Goal: Task Accomplishment & Management: Manage account settings

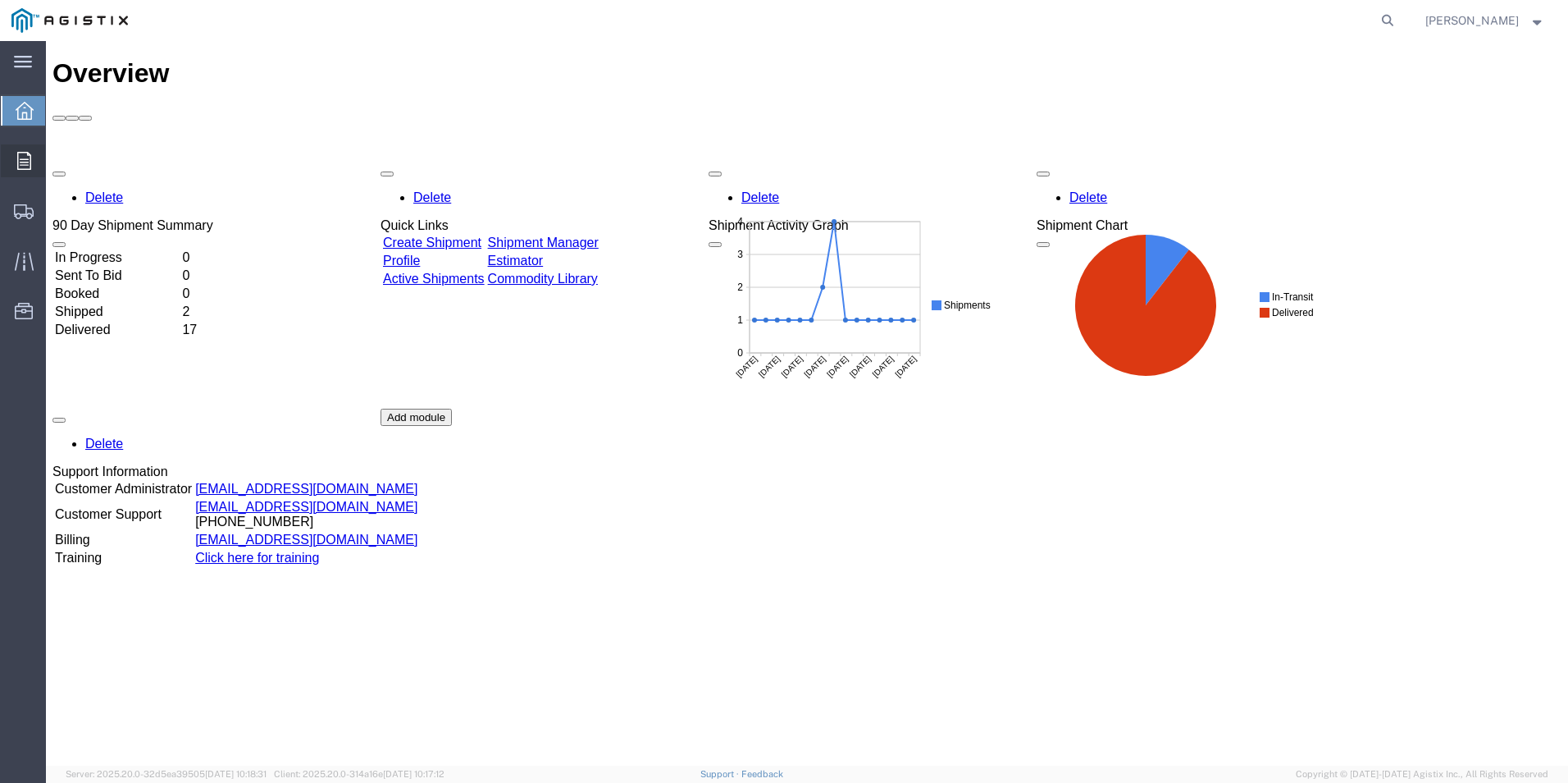
click at [21, 159] on icon at bounding box center [24, 161] width 14 height 18
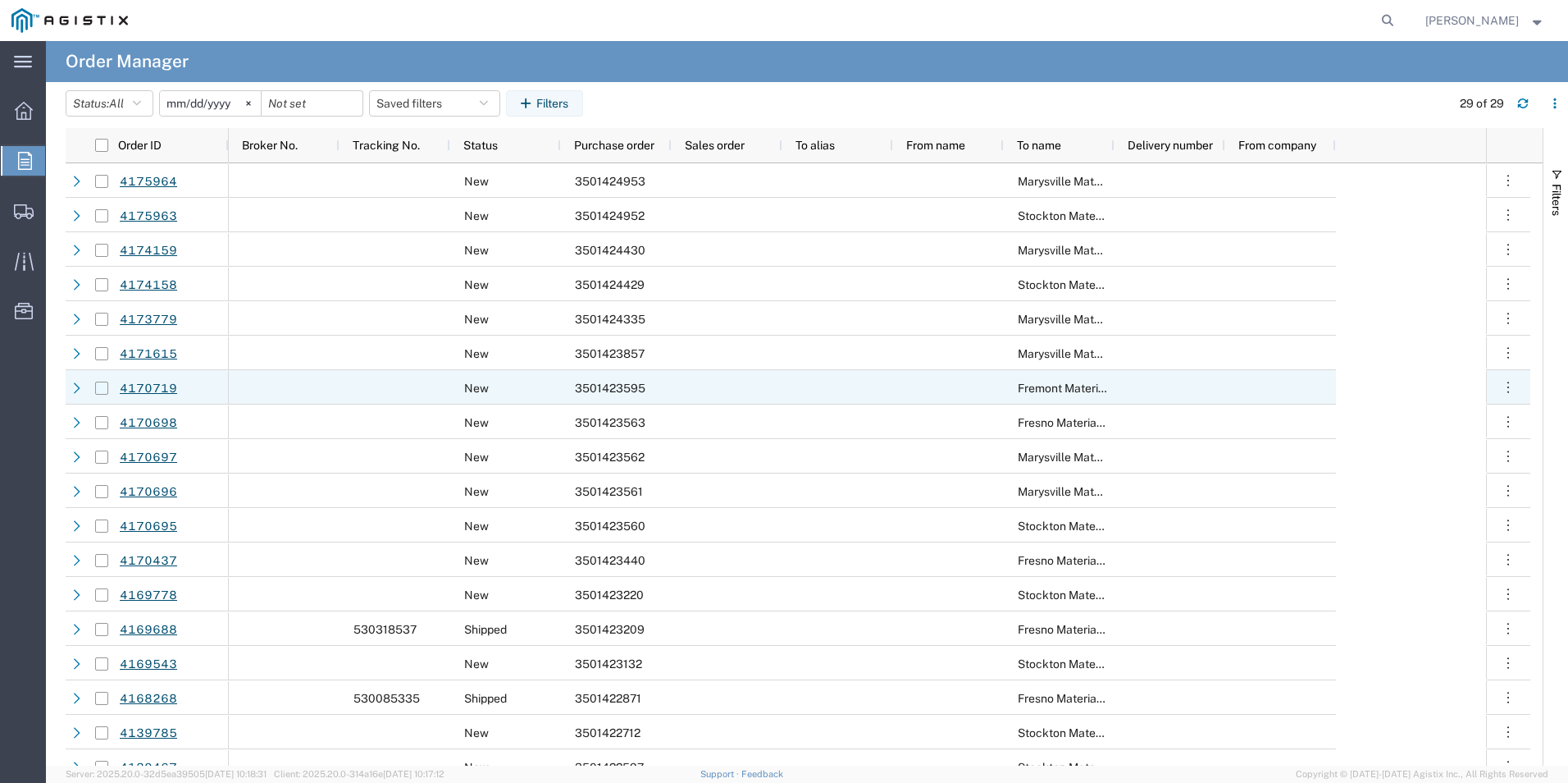
click at [102, 391] on input "Press Space to toggle row selection (unchecked)" at bounding box center [101, 387] width 13 height 13
checkbox input "true"
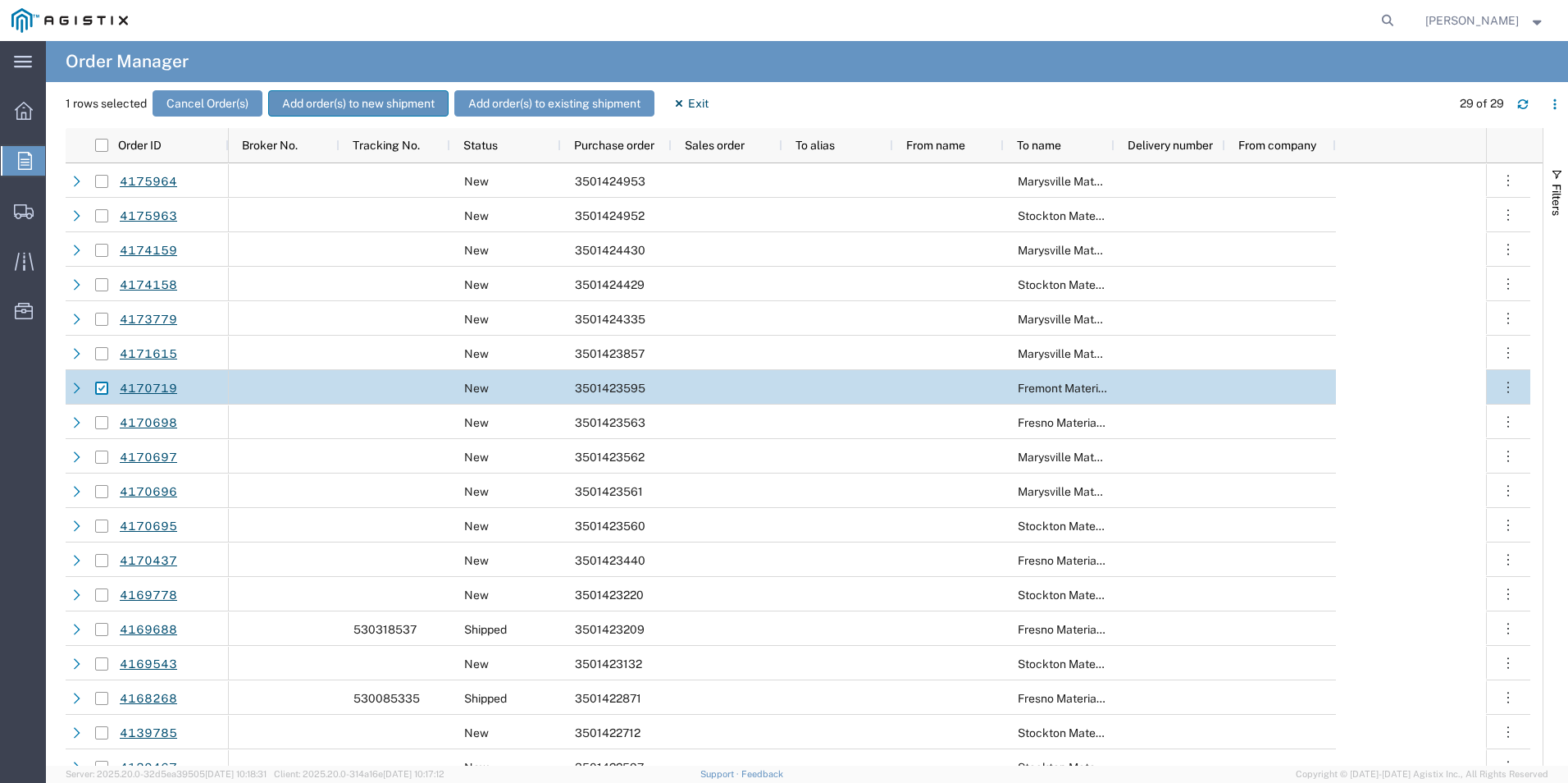
click at [351, 102] on button "Add order(s) to new shipment" at bounding box center [358, 103] width 181 height 26
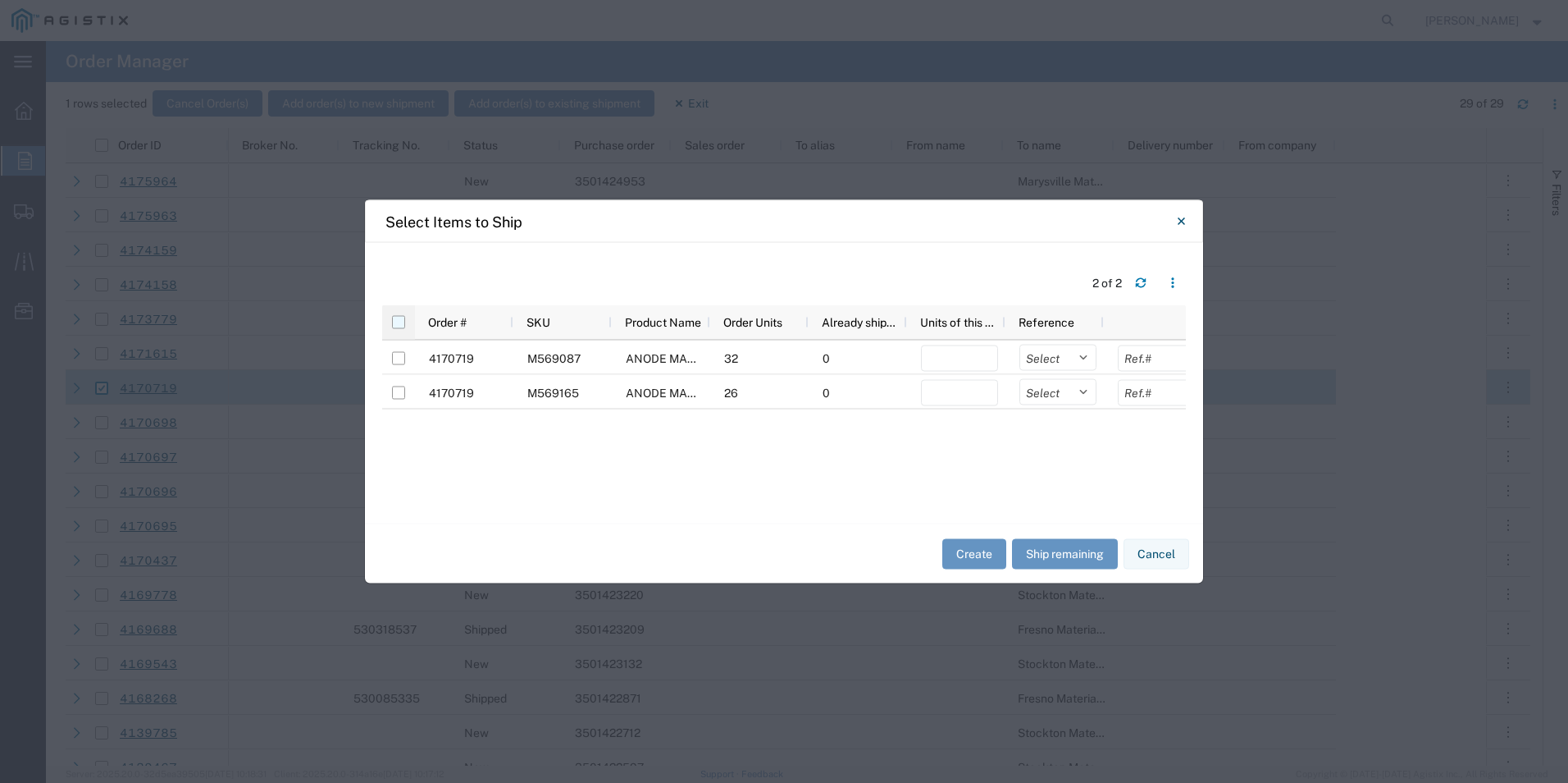
click at [395, 324] on input "checkbox" at bounding box center [398, 322] width 13 height 13
checkbox input "true"
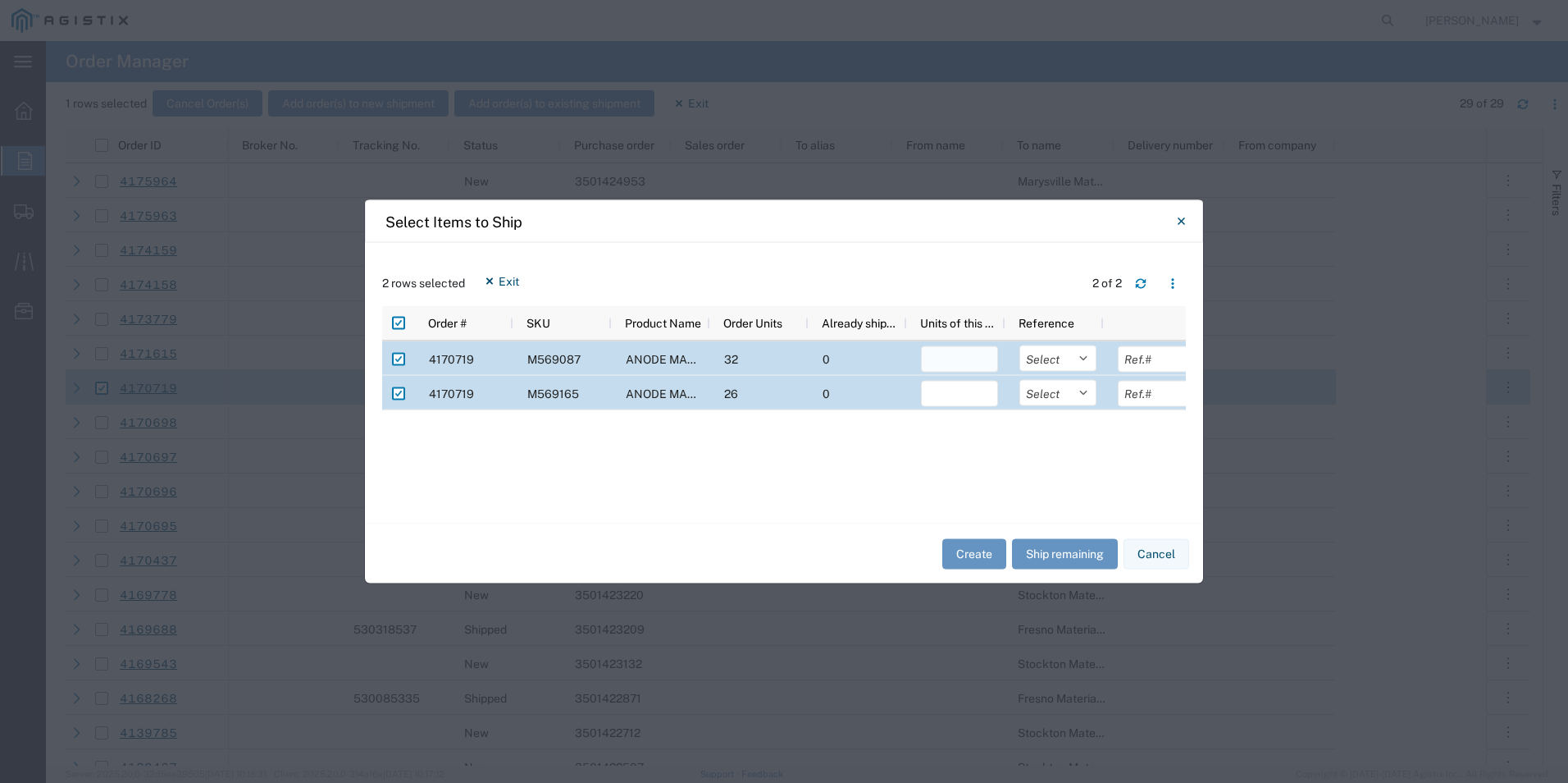
click at [953, 359] on input "number" at bounding box center [959, 359] width 77 height 26
type input "32"
click at [946, 395] on input "number" at bounding box center [959, 394] width 77 height 26
type input "26"
click at [967, 553] on button "Create" at bounding box center [974, 553] width 63 height 31
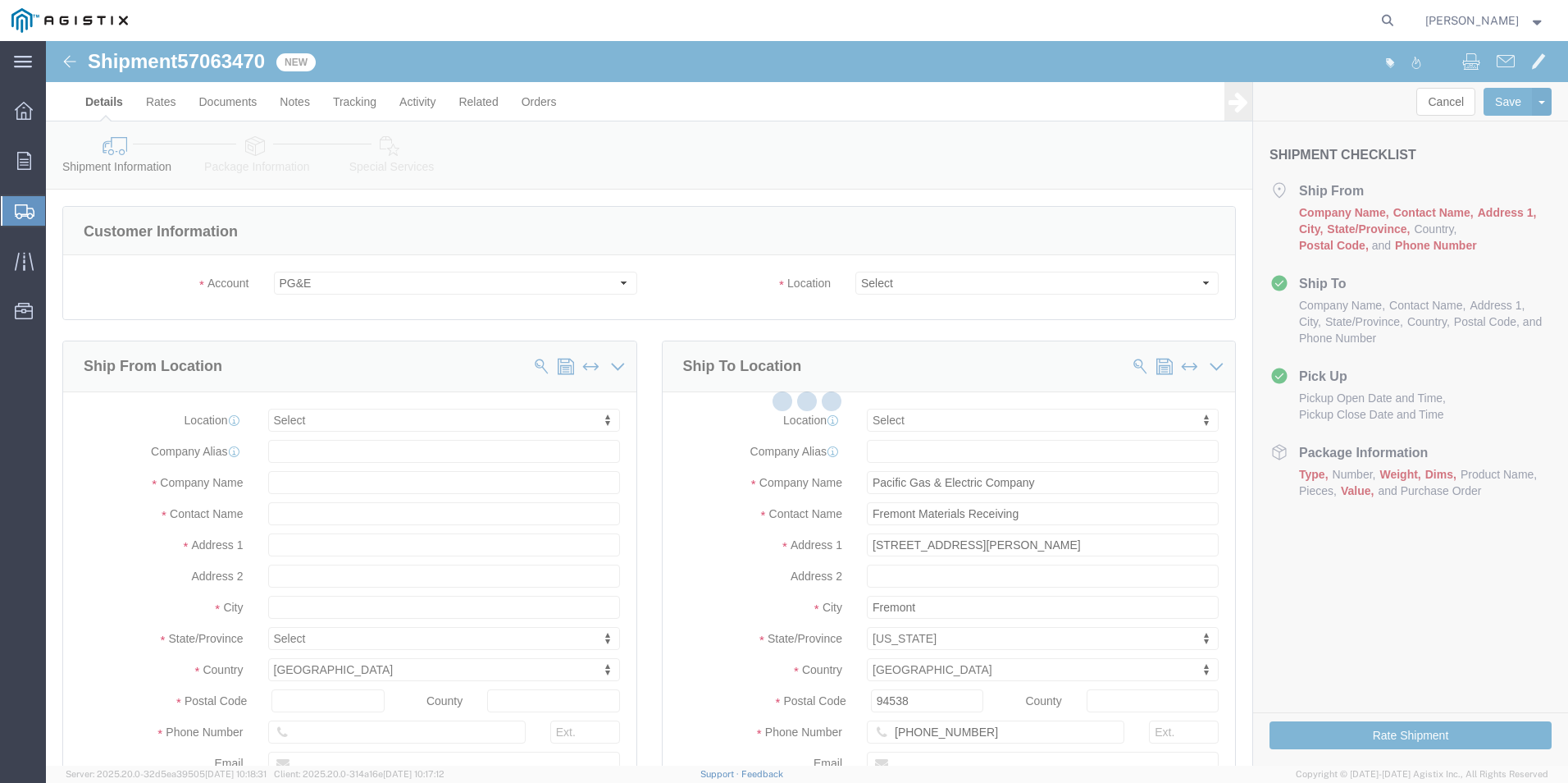
select select
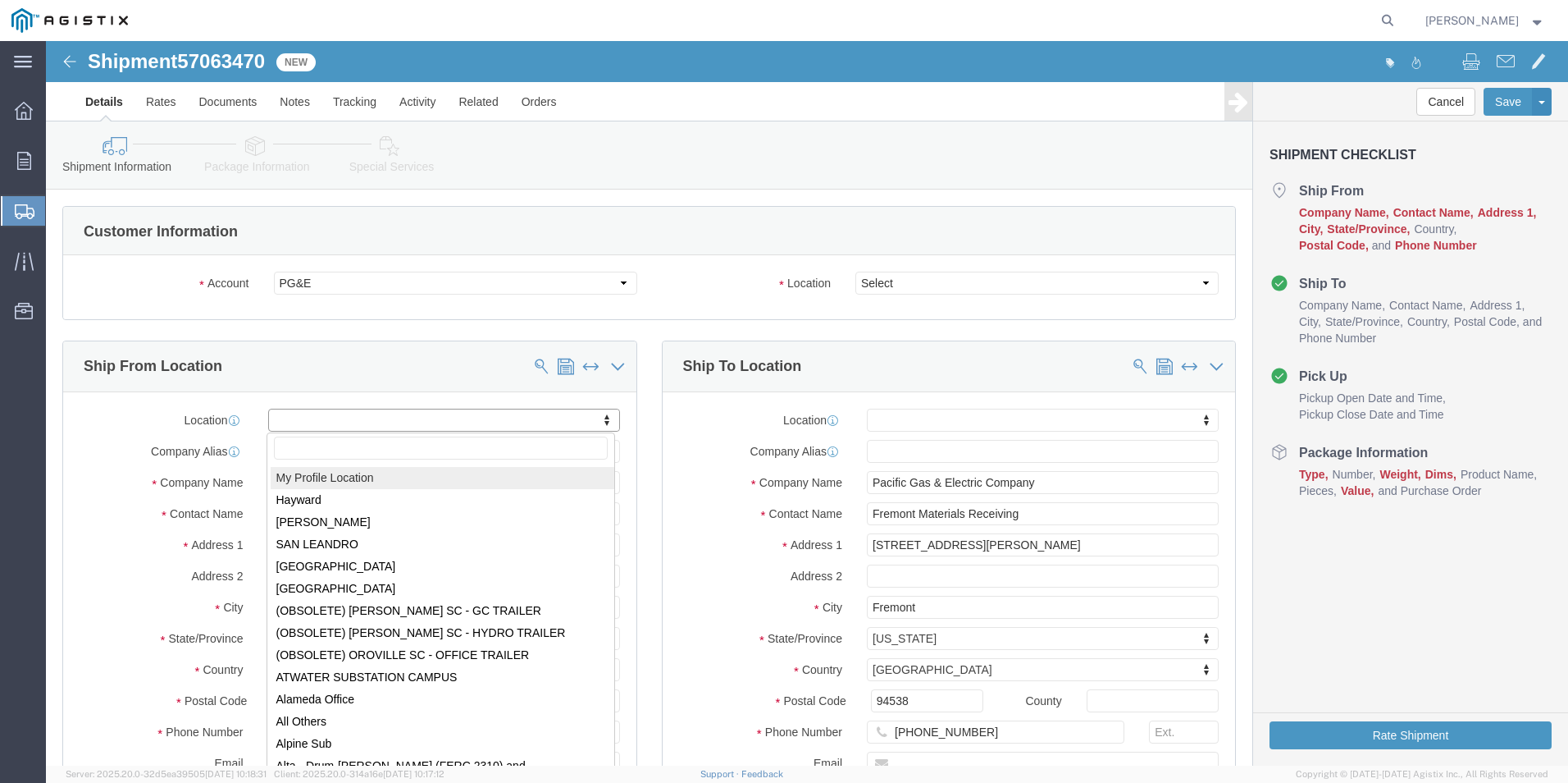
select select "MYPROFILE"
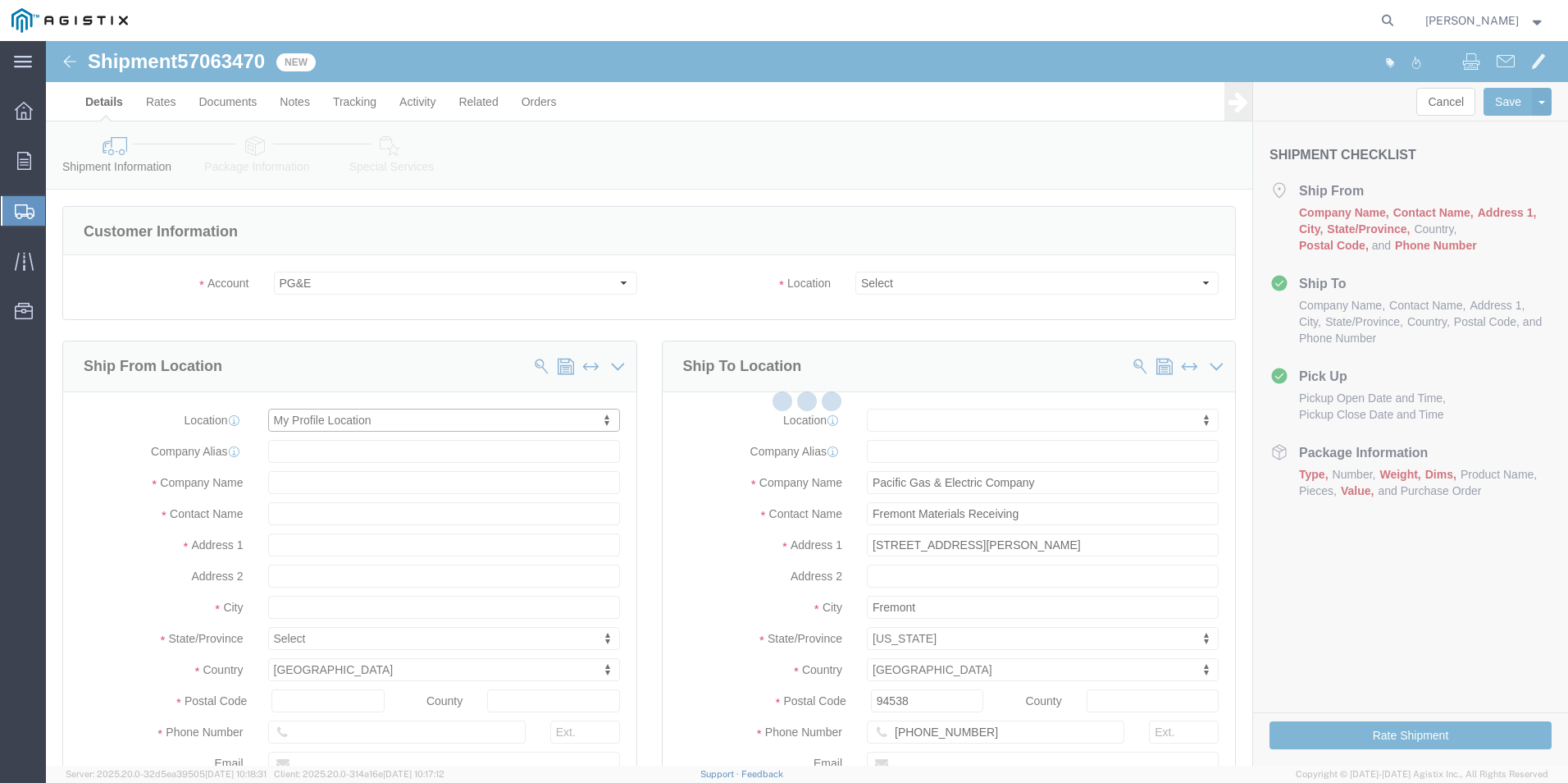
select select "OK"
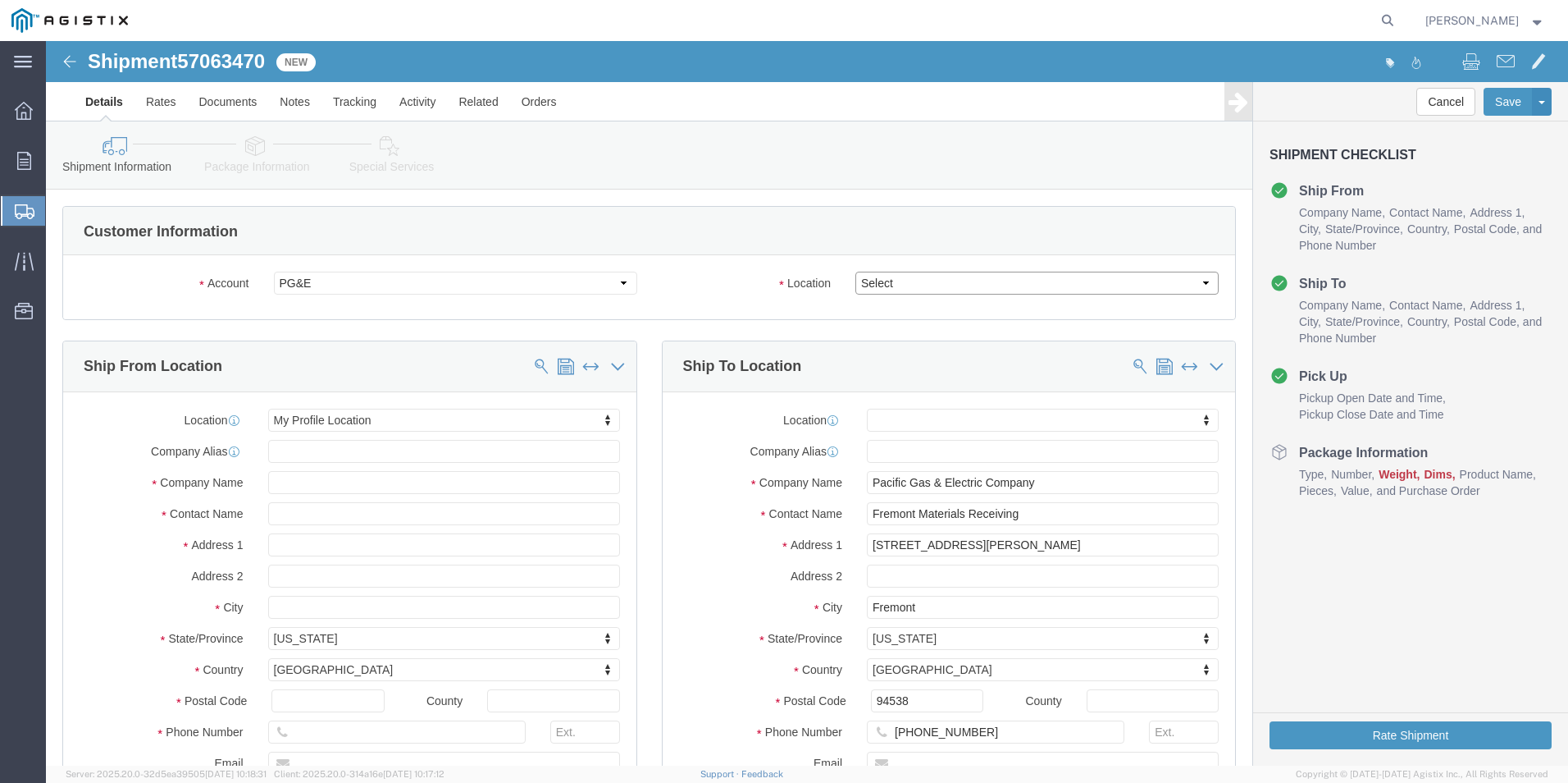
click select "Select All Others [GEOGRAPHIC_DATA] [GEOGRAPHIC_DATA] [GEOGRAPHIC_DATA] [GEOGRA…"
select select "23082"
click select "Select All Others [GEOGRAPHIC_DATA] [GEOGRAPHIC_DATA] [GEOGRAPHIC_DATA] [GEOGRA…"
drag, startPoint x: 979, startPoint y: 475, endPoint x: 797, endPoint y: 471, distance: 182.0
click div "Contact Name Fremont Materials Receiving"
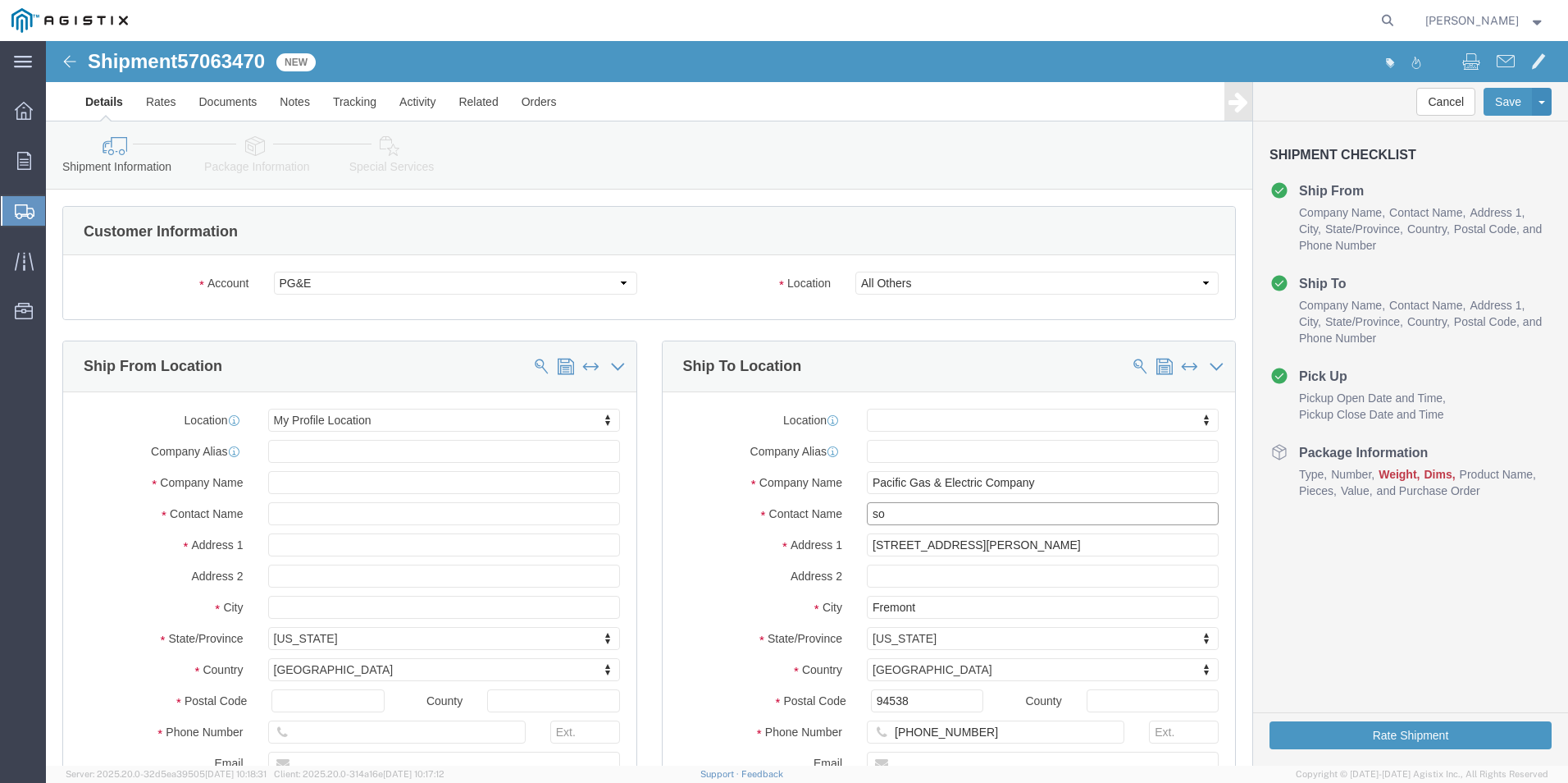
type input "s"
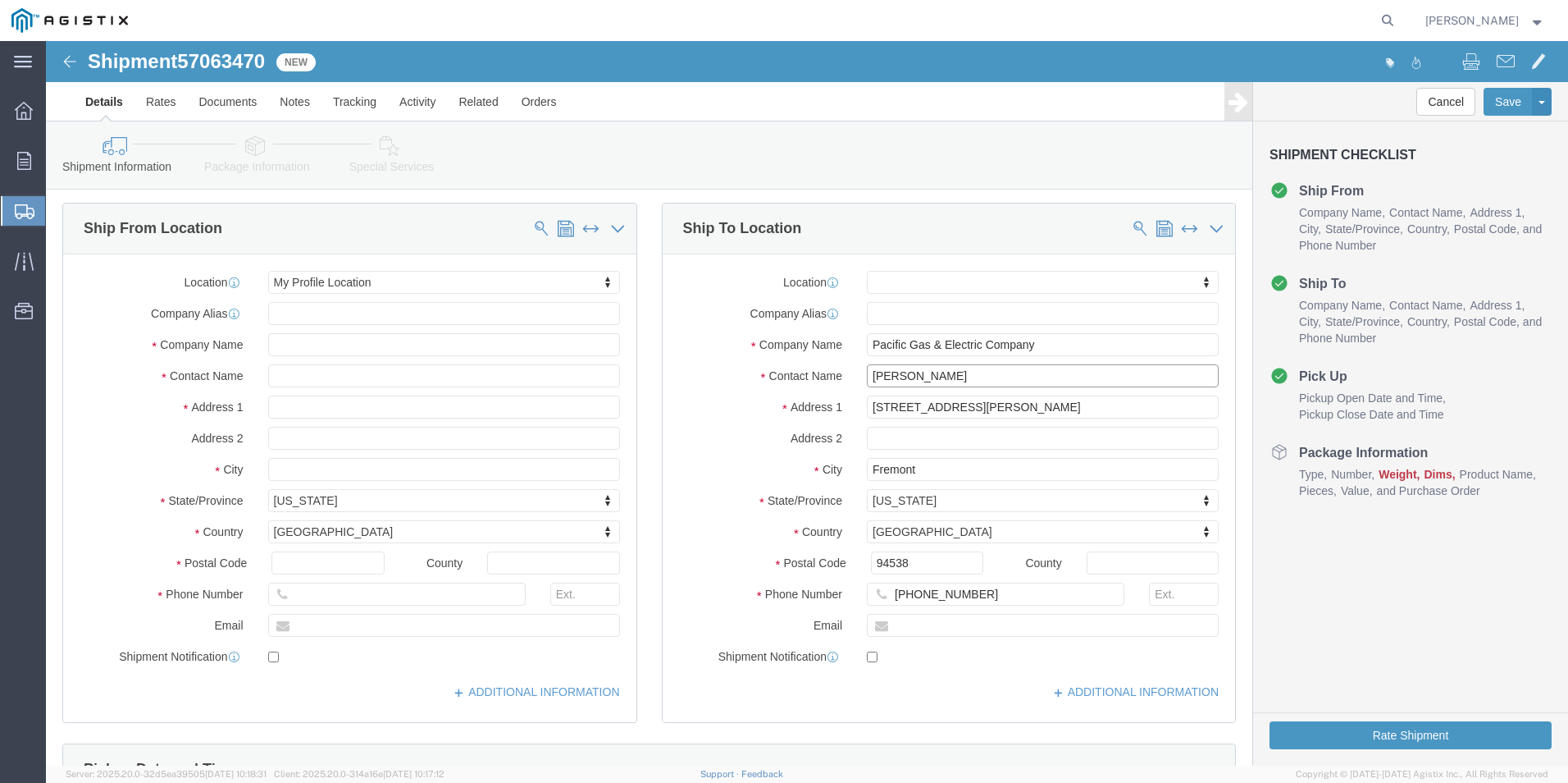
scroll to position [164, 0]
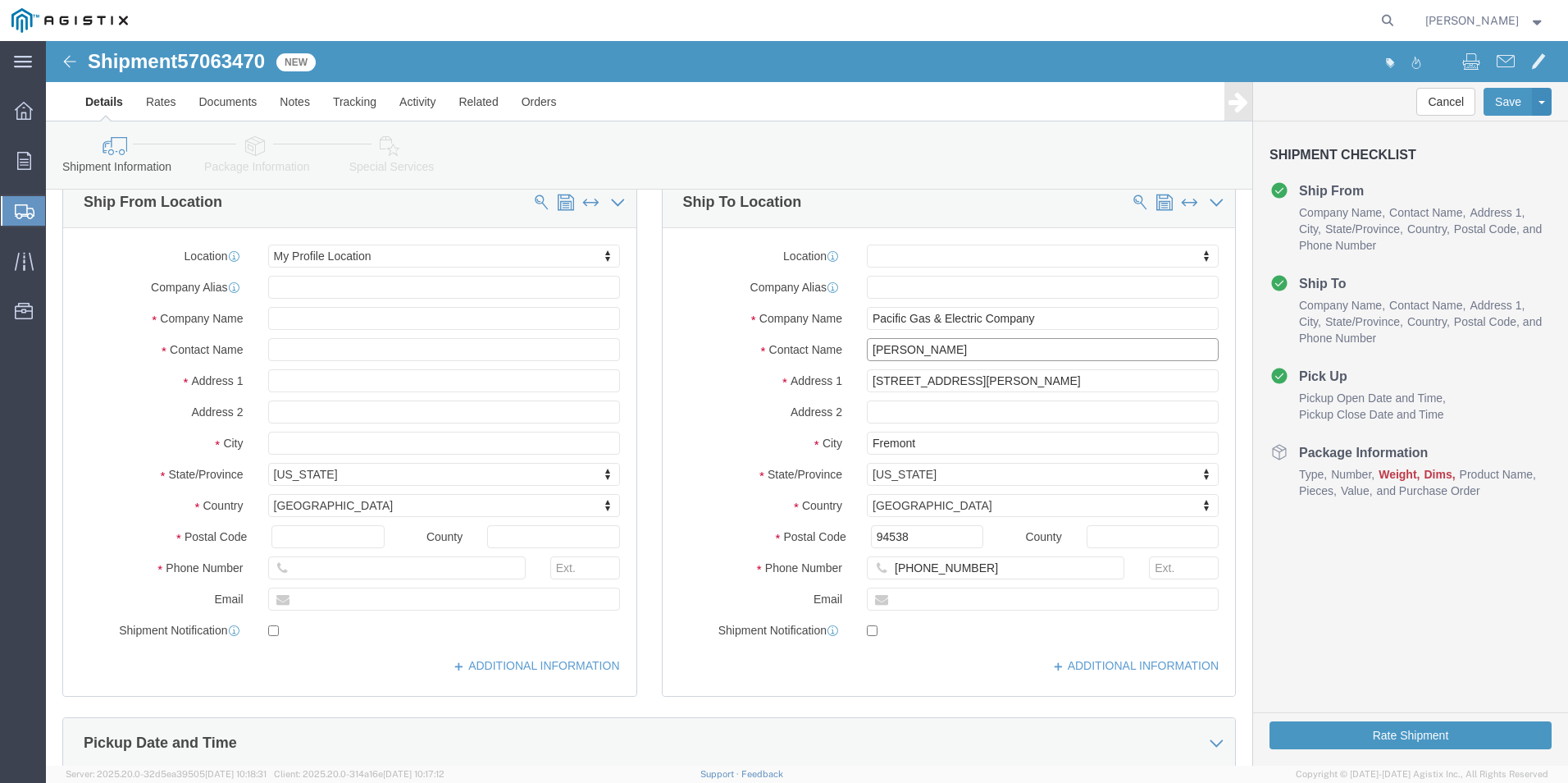
type input "[PERSON_NAME]"
click input "[PHONE_NUMBER]"
type input "5"
type input "[PHONE_NUMBER]"
click div "Location My Profile Location [GEOGRAPHIC_DATA][PERSON_NAME][GEOGRAPHIC_DATA] [G…"
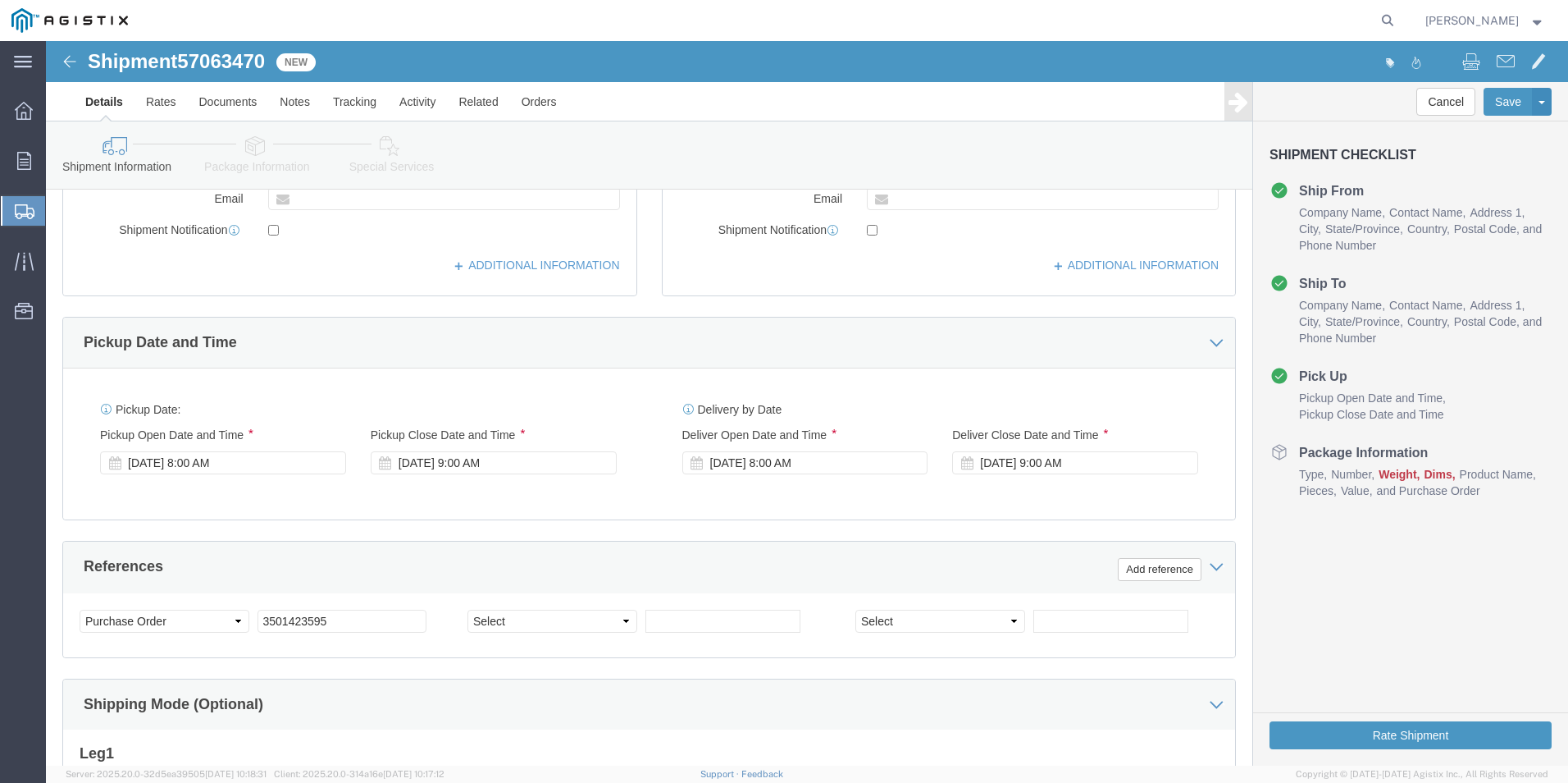
scroll to position [575, 0]
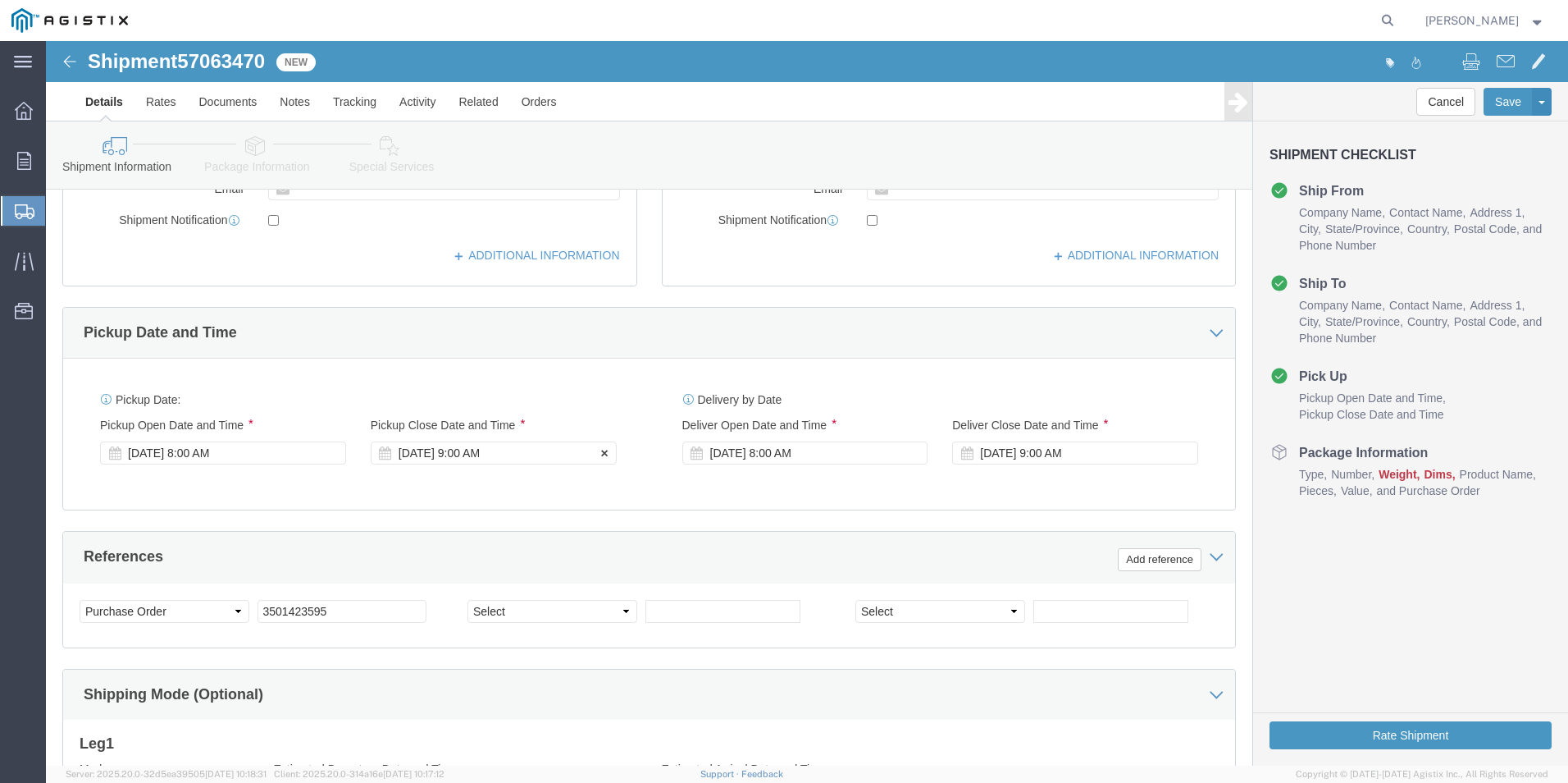
click div "[DATE] 9:00 AM"
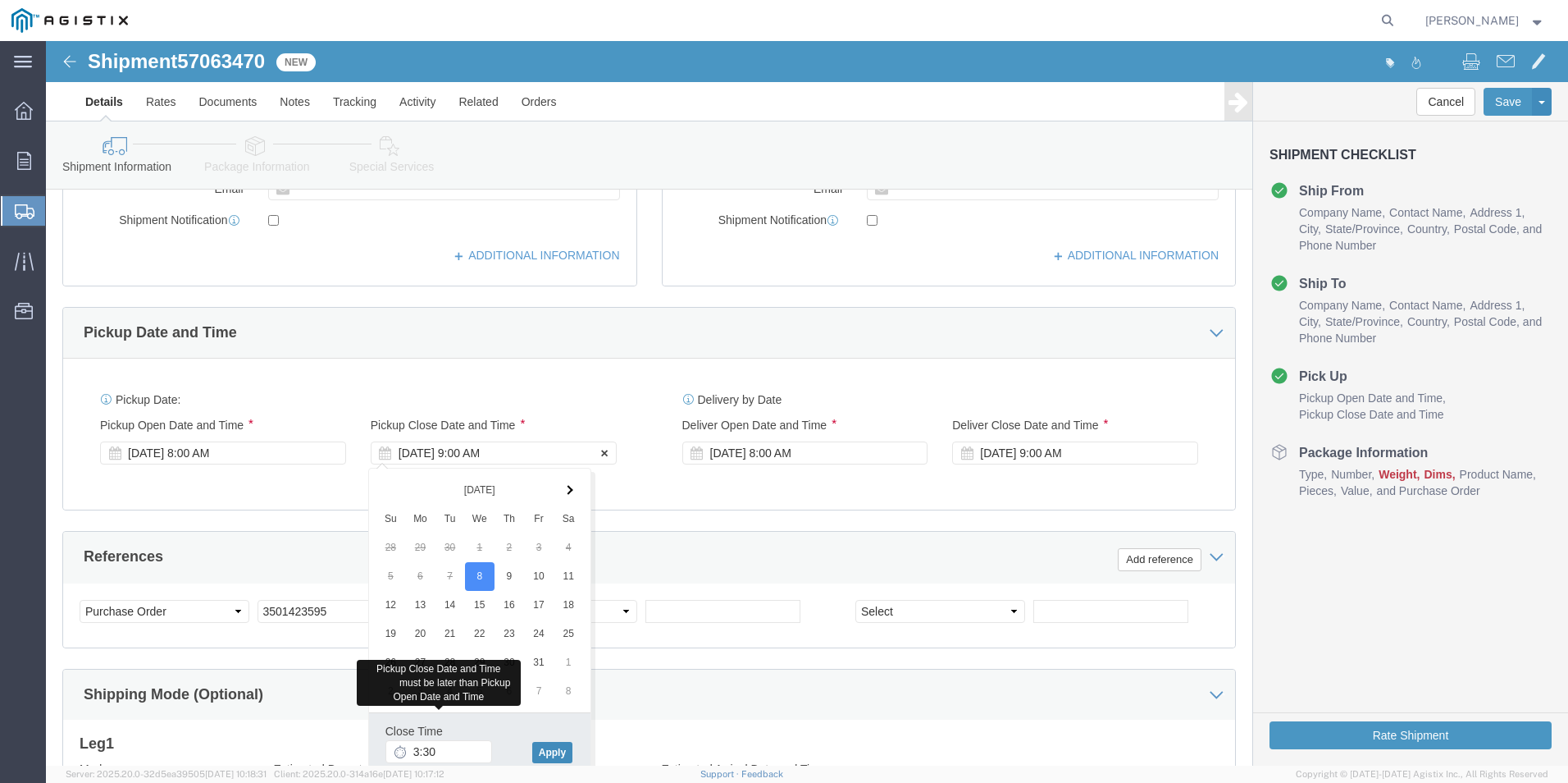
type input "3:30 AM"
click input "3:30 AM"
type input "3:30 PM"
click button "Apply"
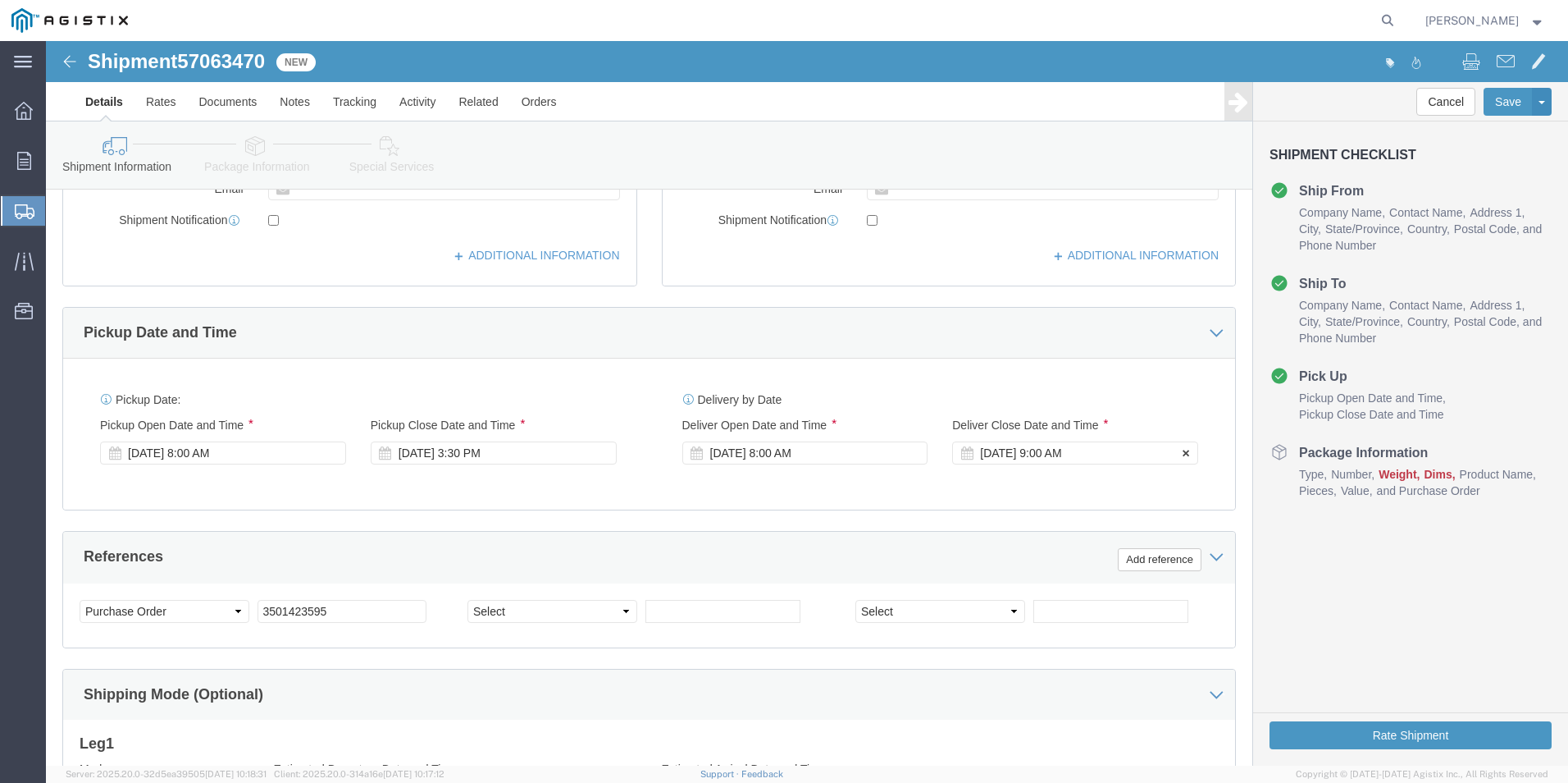
click div "[DATE] 9:00 AM"
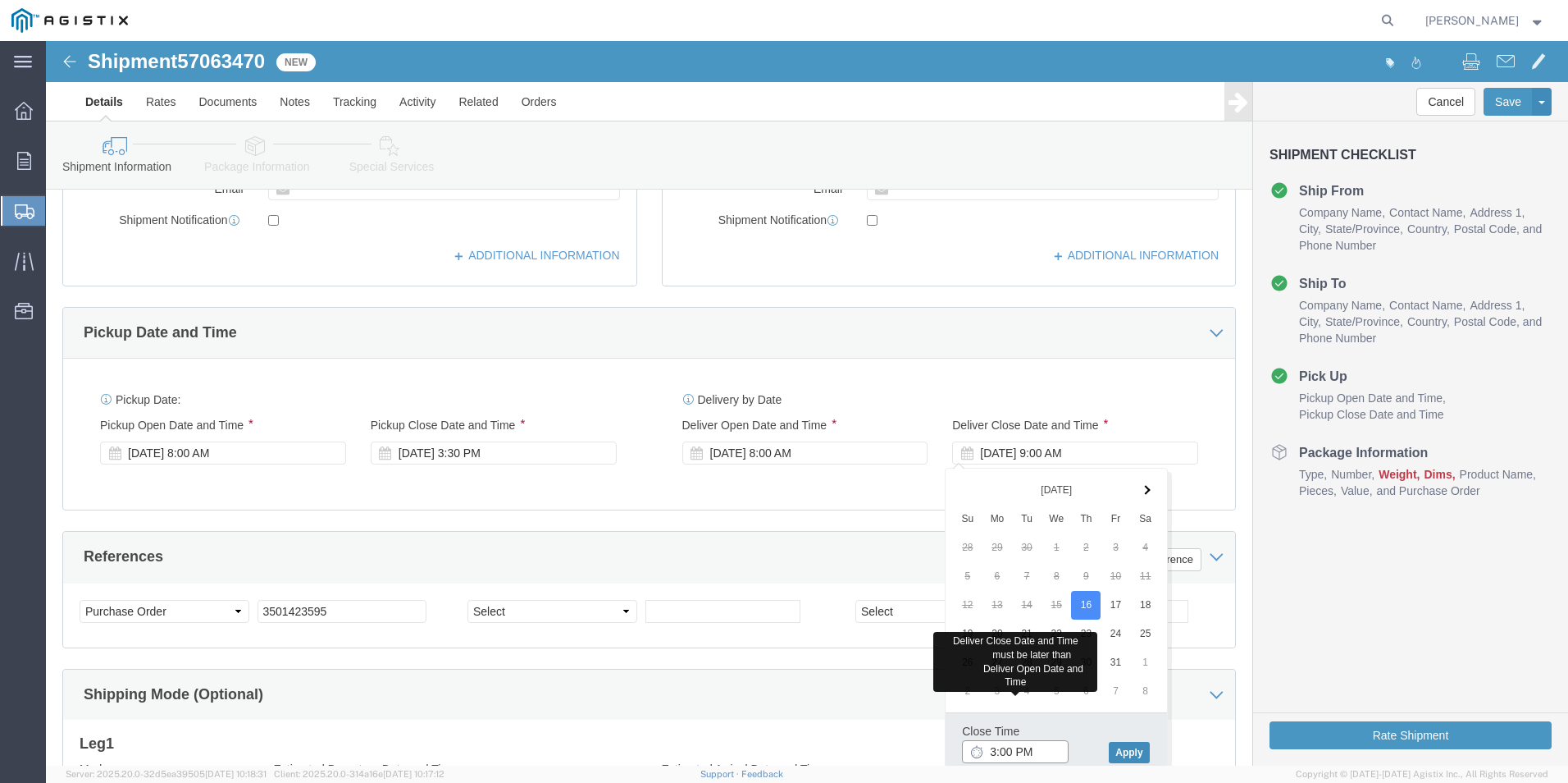
type input "3:00 PM"
click button "Apply"
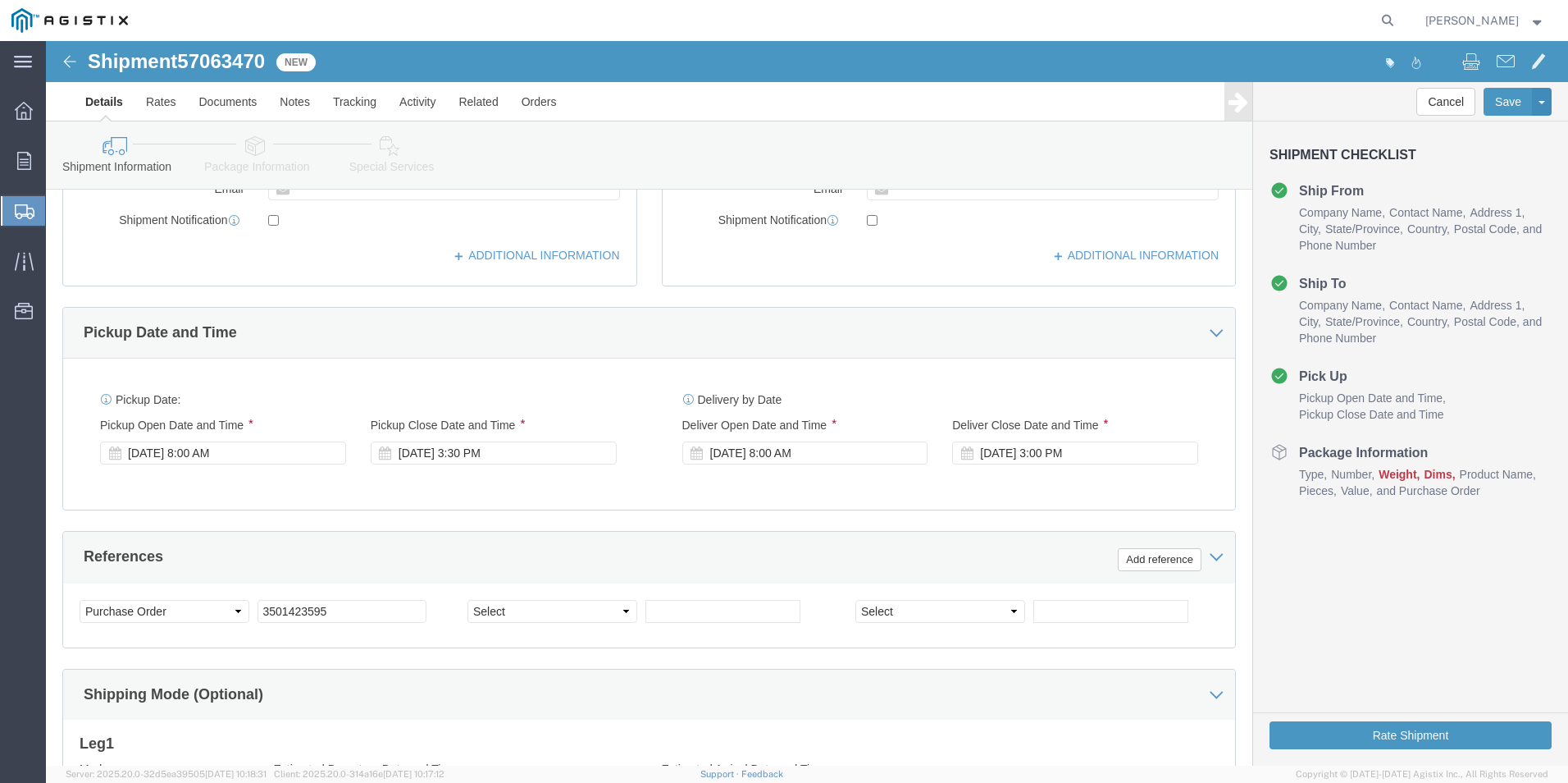
click div "Shipping Mode (Optional)"
click select "Select Account Type Activity ID Airline Appointment Number ASN Batch Request # …"
select select "SALEORDR"
click select "Select Account Type Activity ID Airline Appointment Number ASN Batch Request # …"
type input "273119"
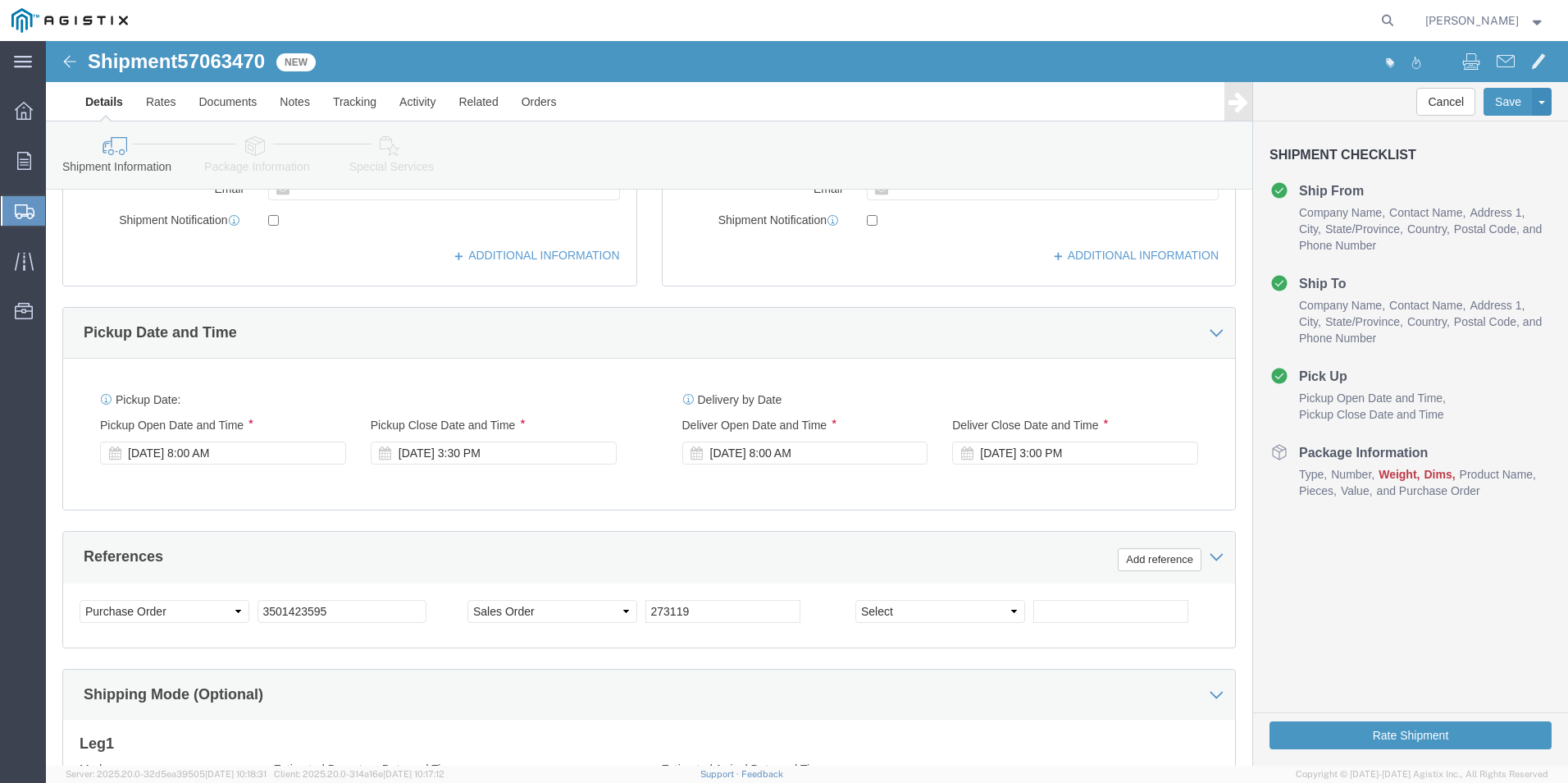
click div "Shipping Mode (Optional)"
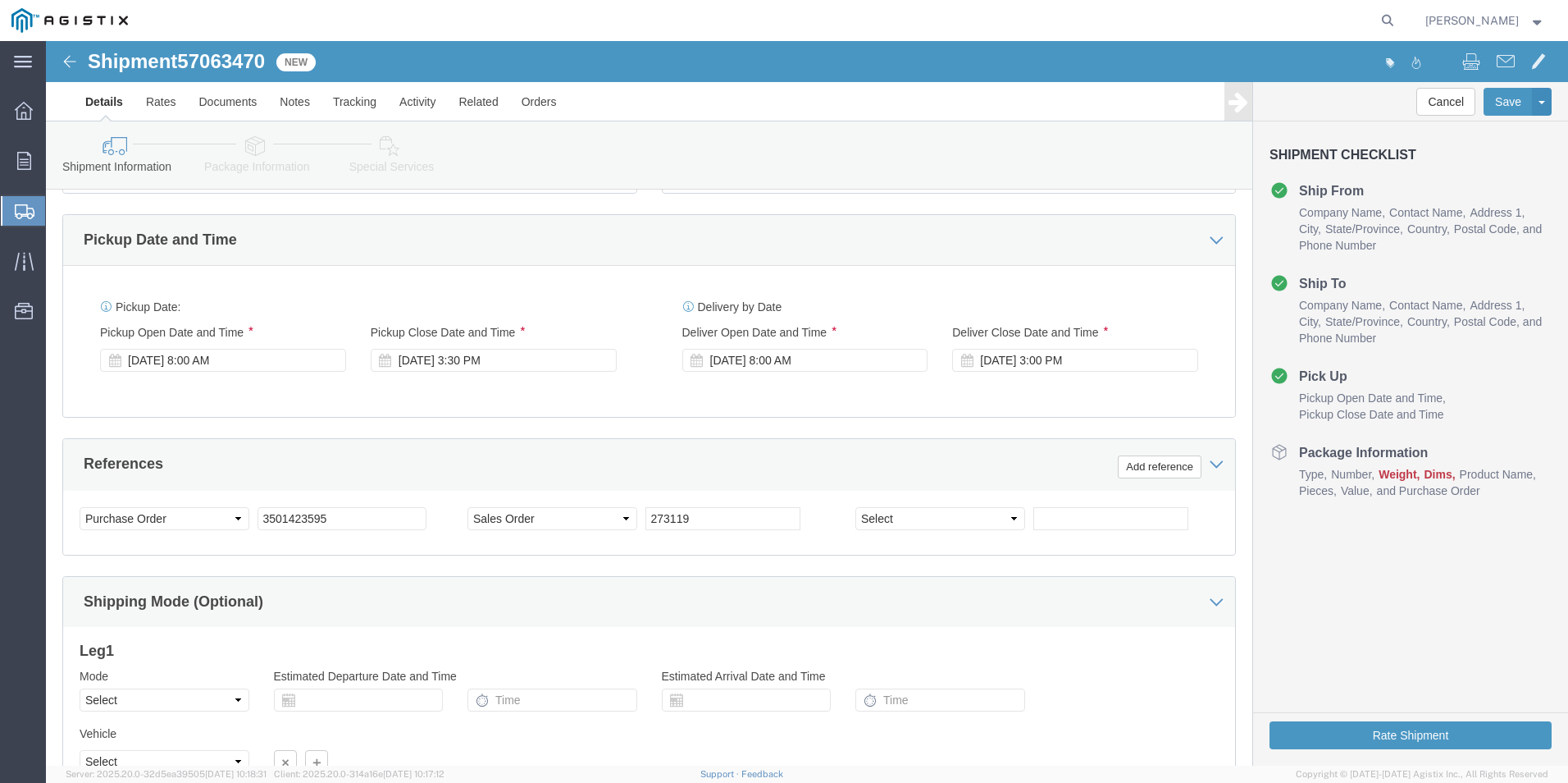
scroll to position [819, 0]
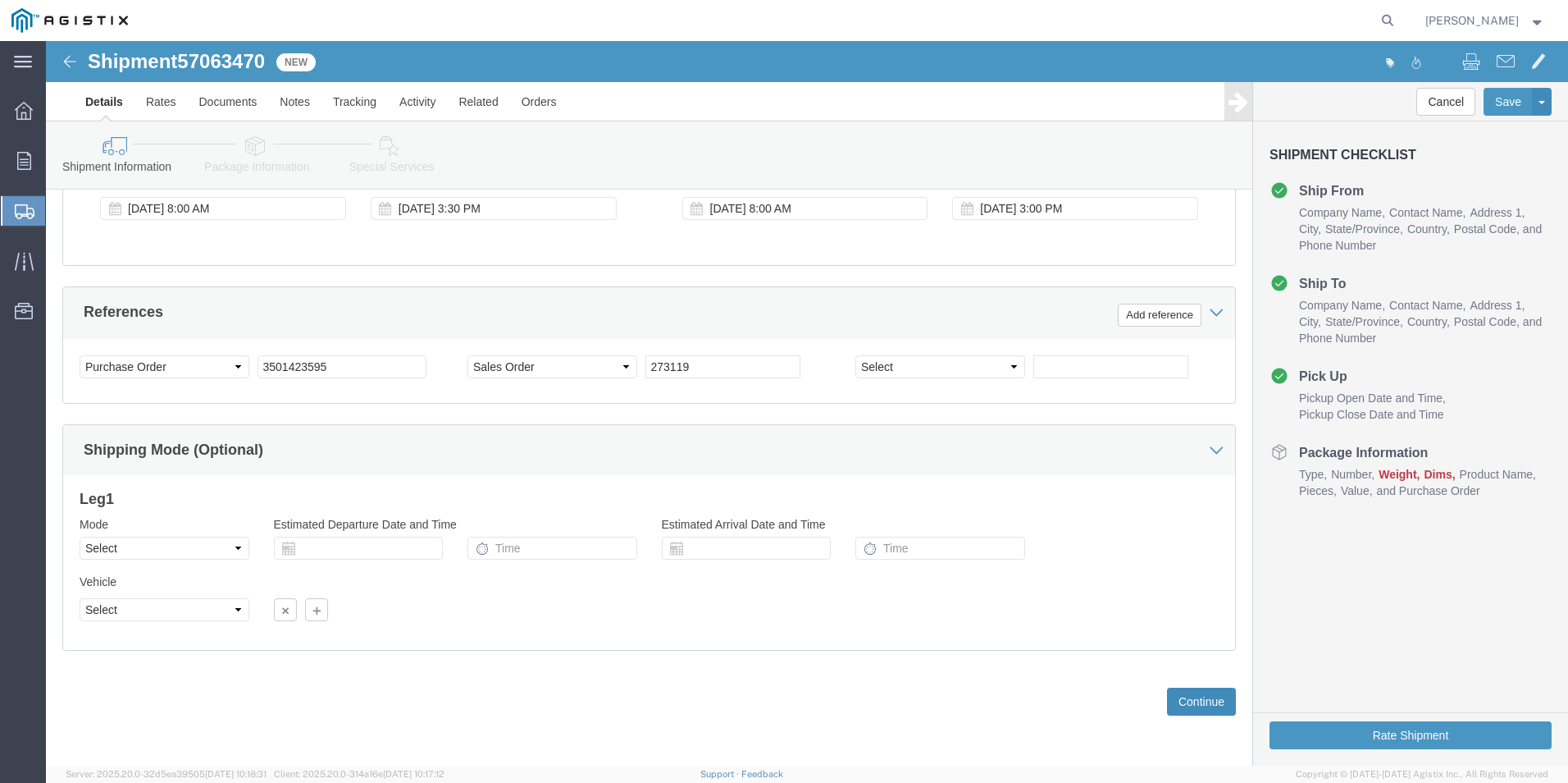
click button "Continue"
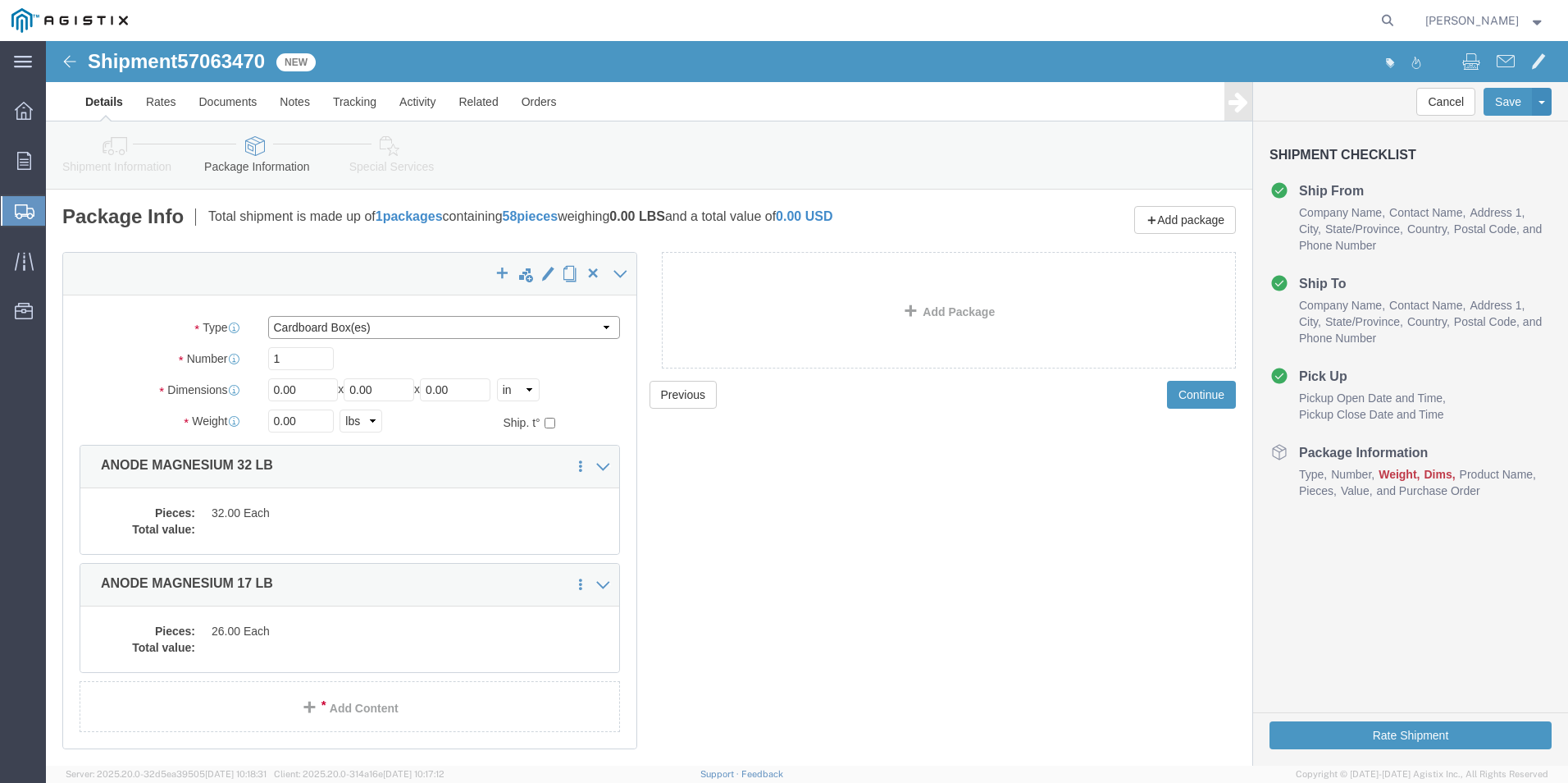
click select "Select Bulk Bundle(s) Cardboard Box(es) Carton(s) Crate(s) Drum(s) (Fiberboard)…"
select select "PSNS"
click select "Select Bulk Bundle(s) Cardboard Box(es) Carton(s) Crate(s) Drum(s) (Fiberboard)…"
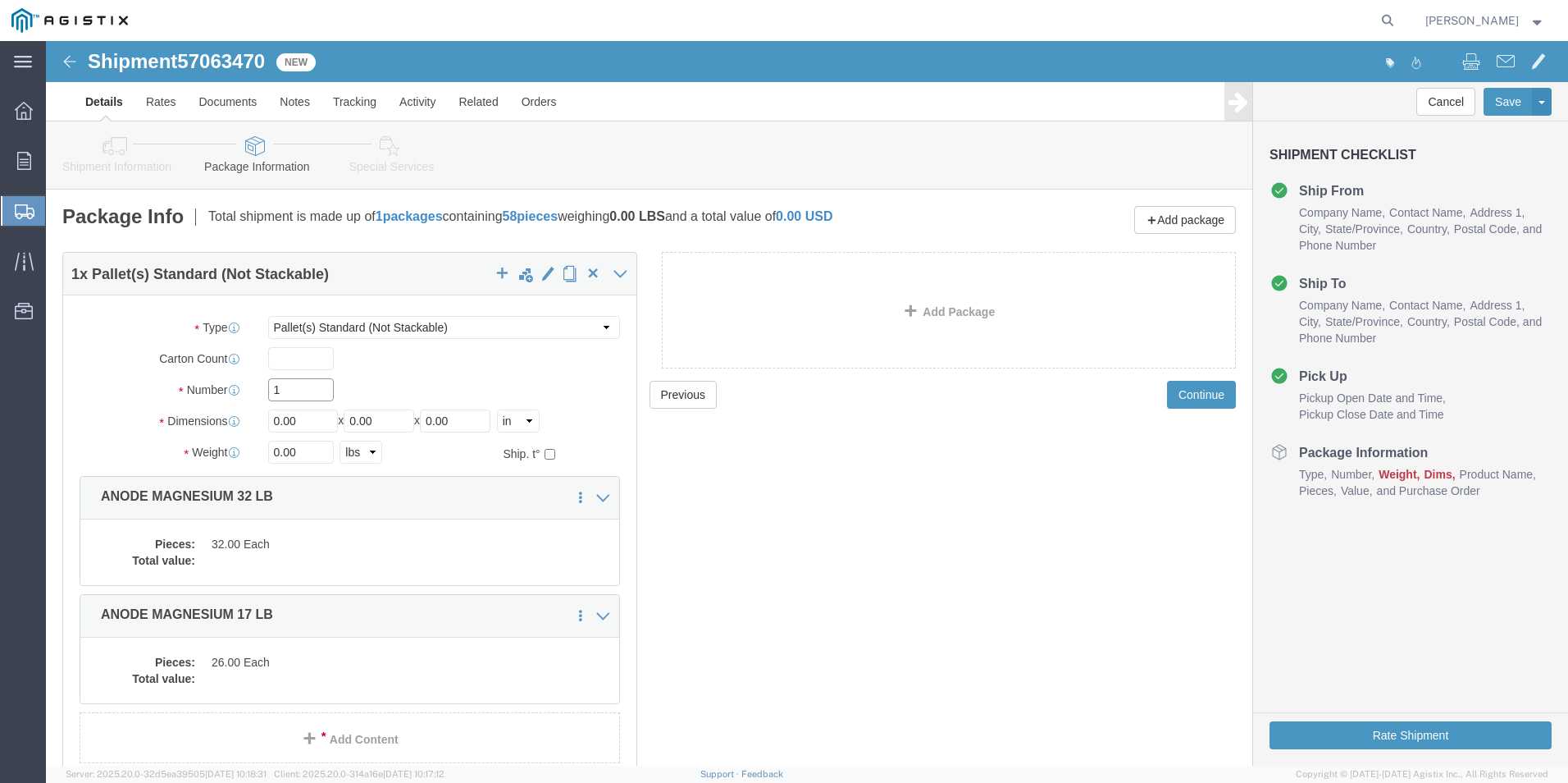
click input "1"
type input "2"
type input "42"
type input "4"
click input "42"
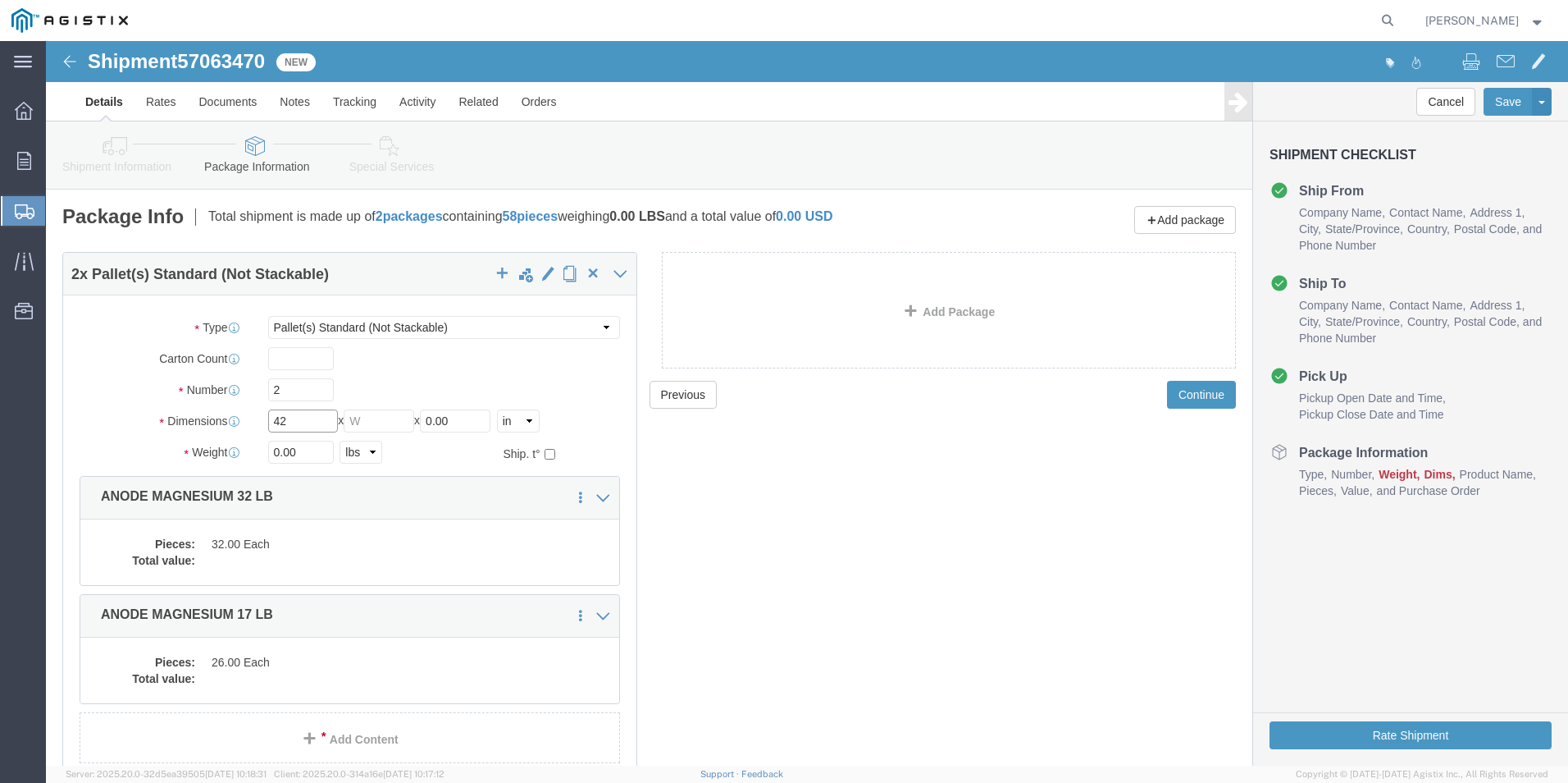
type input "4"
type input "42"
type input "50"
click input "0.00"
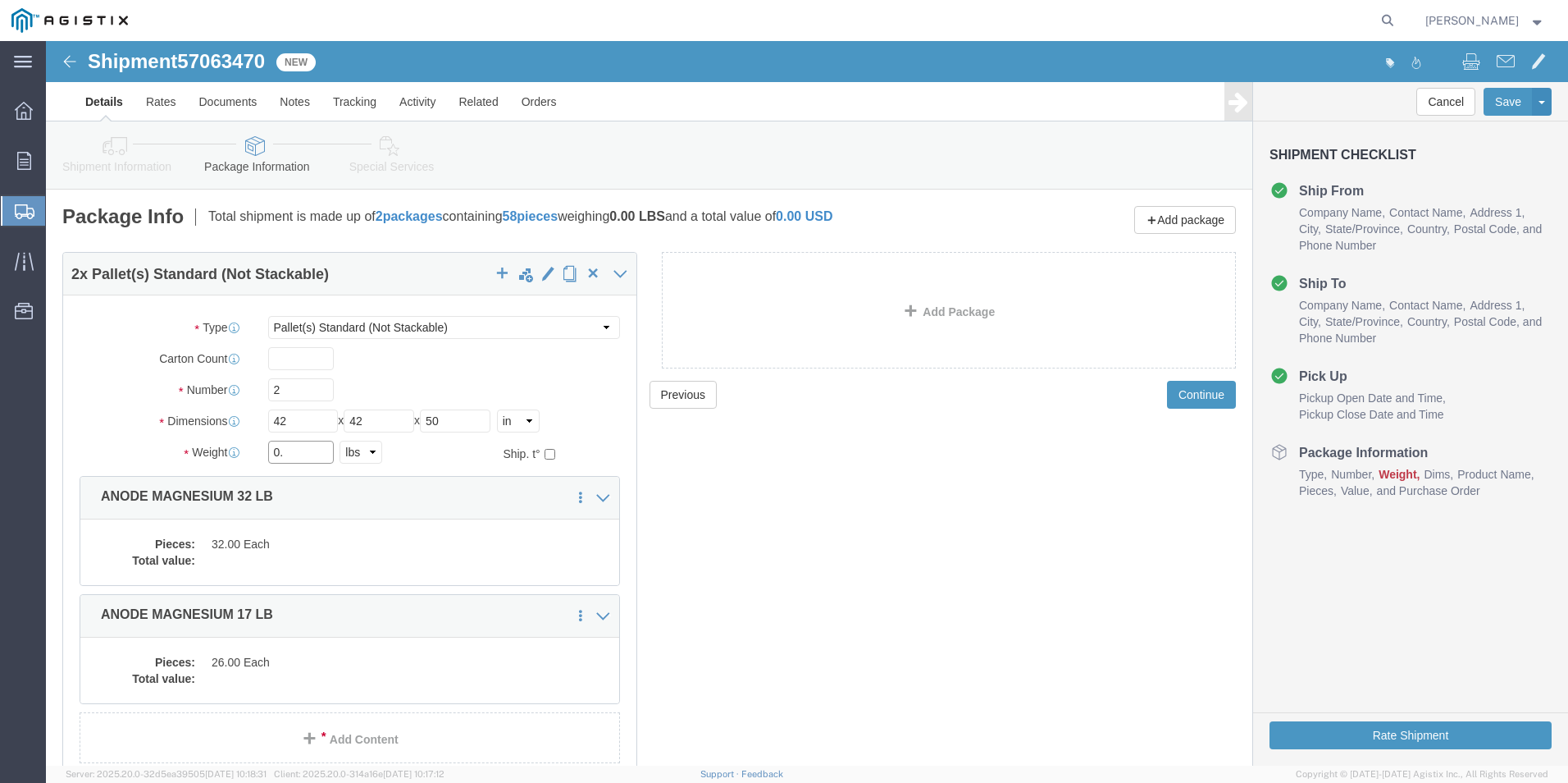
type input "0"
type input "3338"
click div "Previous Continue"
click dd "32.00 Each"
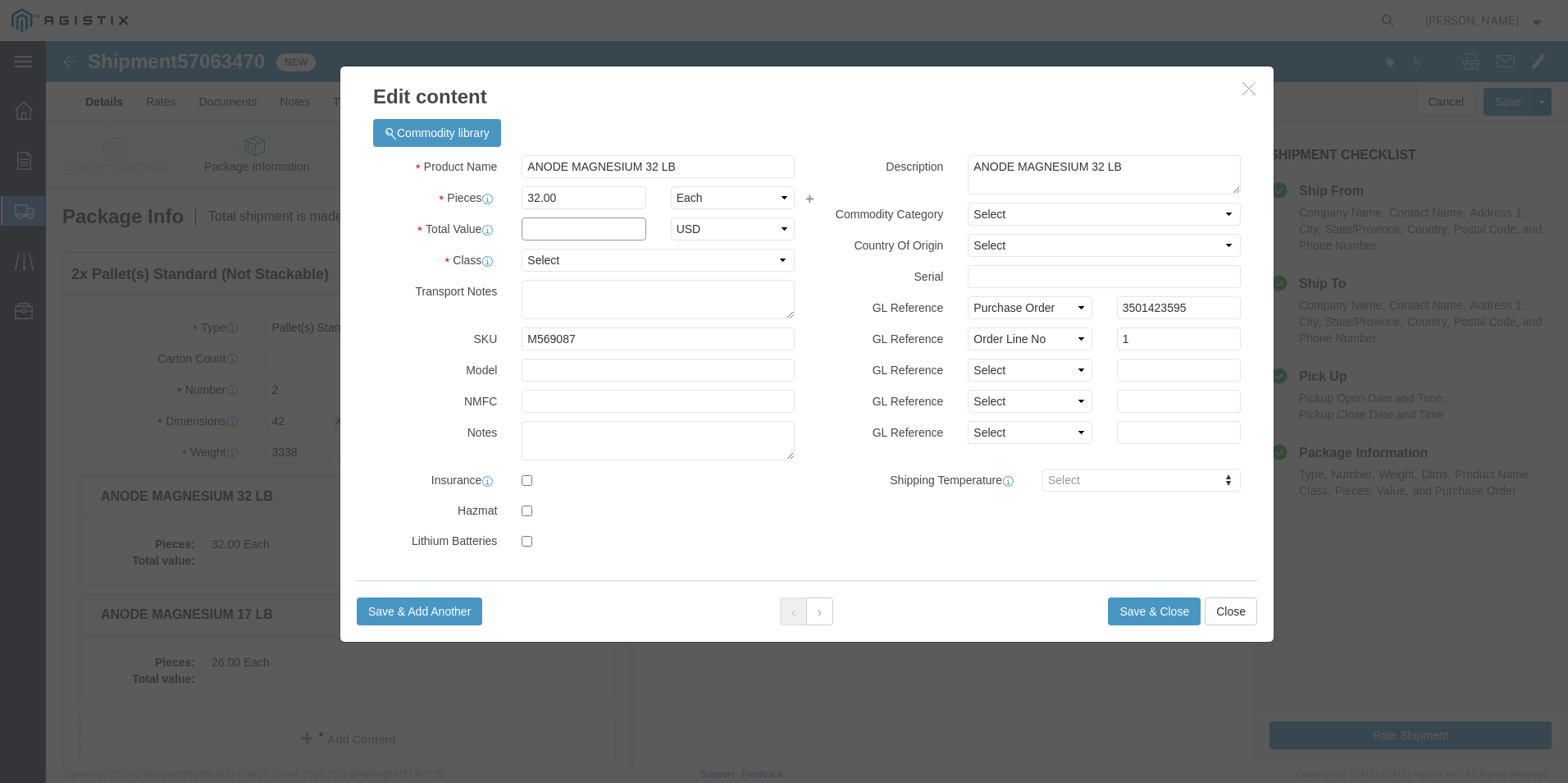
click input "text"
type input "4859.84"
click select "Select 50 55 60 65 70 85 92.5 100 125 175 250 300 400"
select select "60"
click select "Select 50 55 60 65 70 85 92.5 100 125 175 250 300 400"
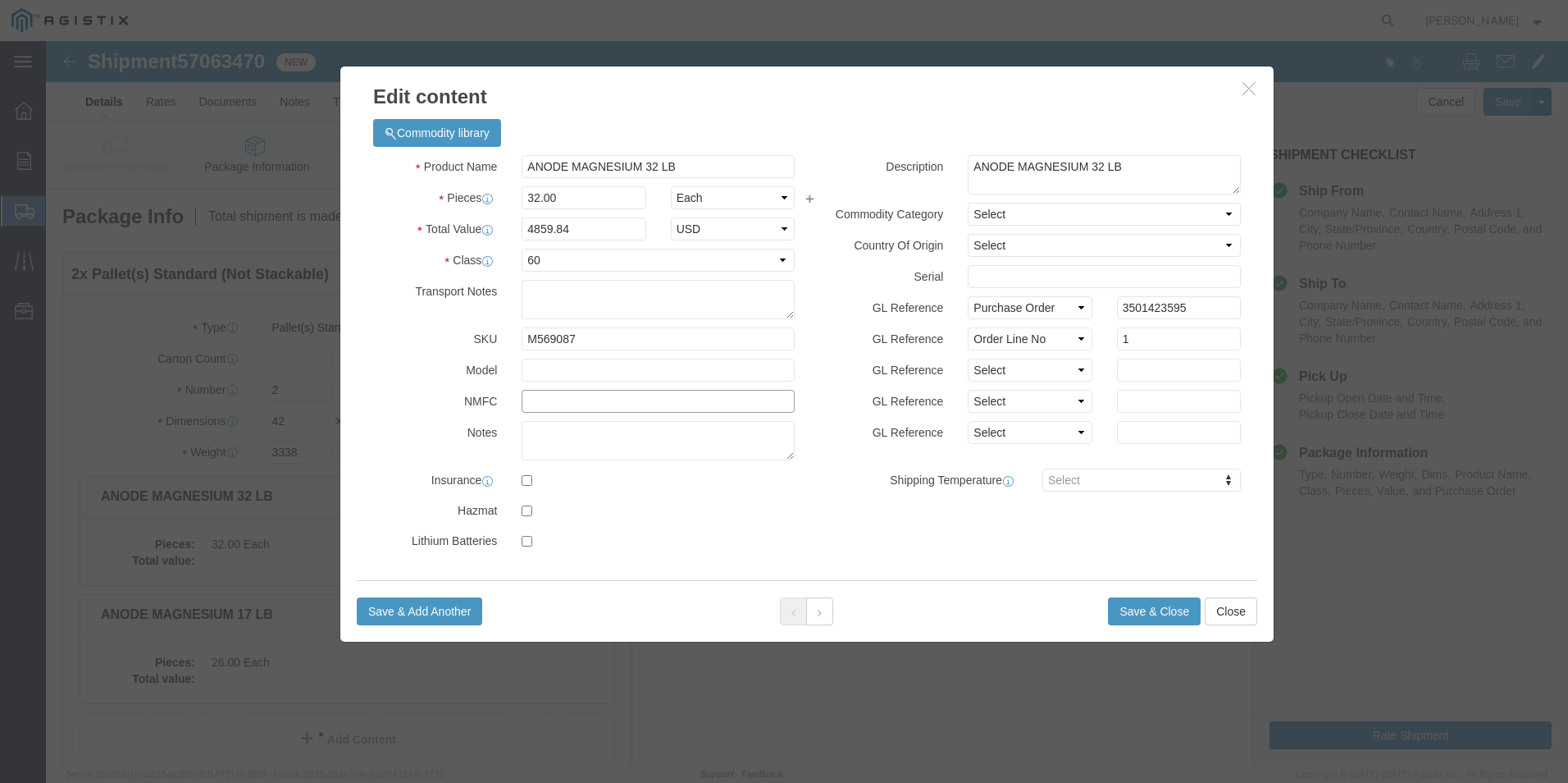
click input "text"
type input "133640"
click button "Save & Close"
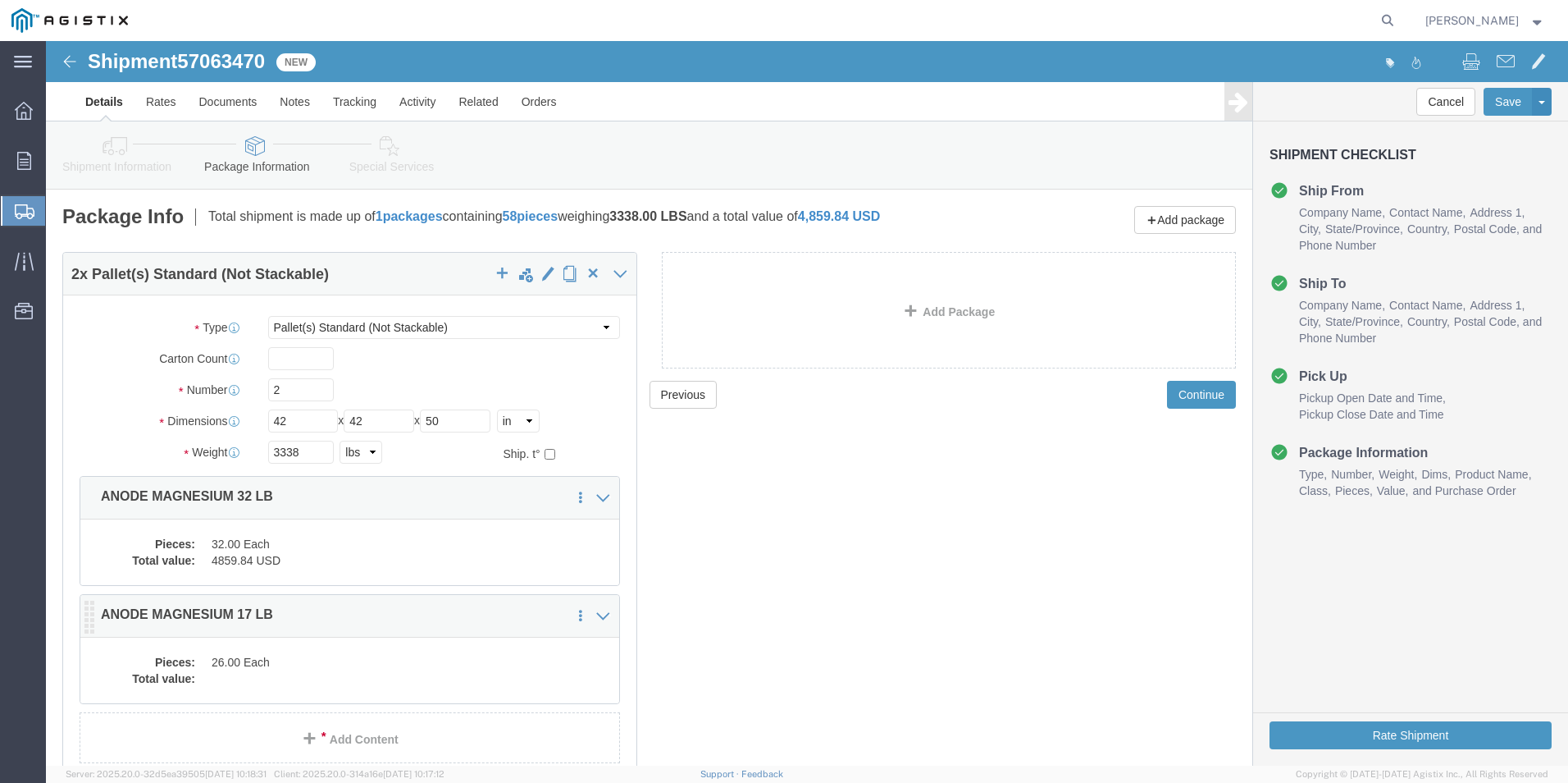
click div "Pieces: 26.00 Each Total value:"
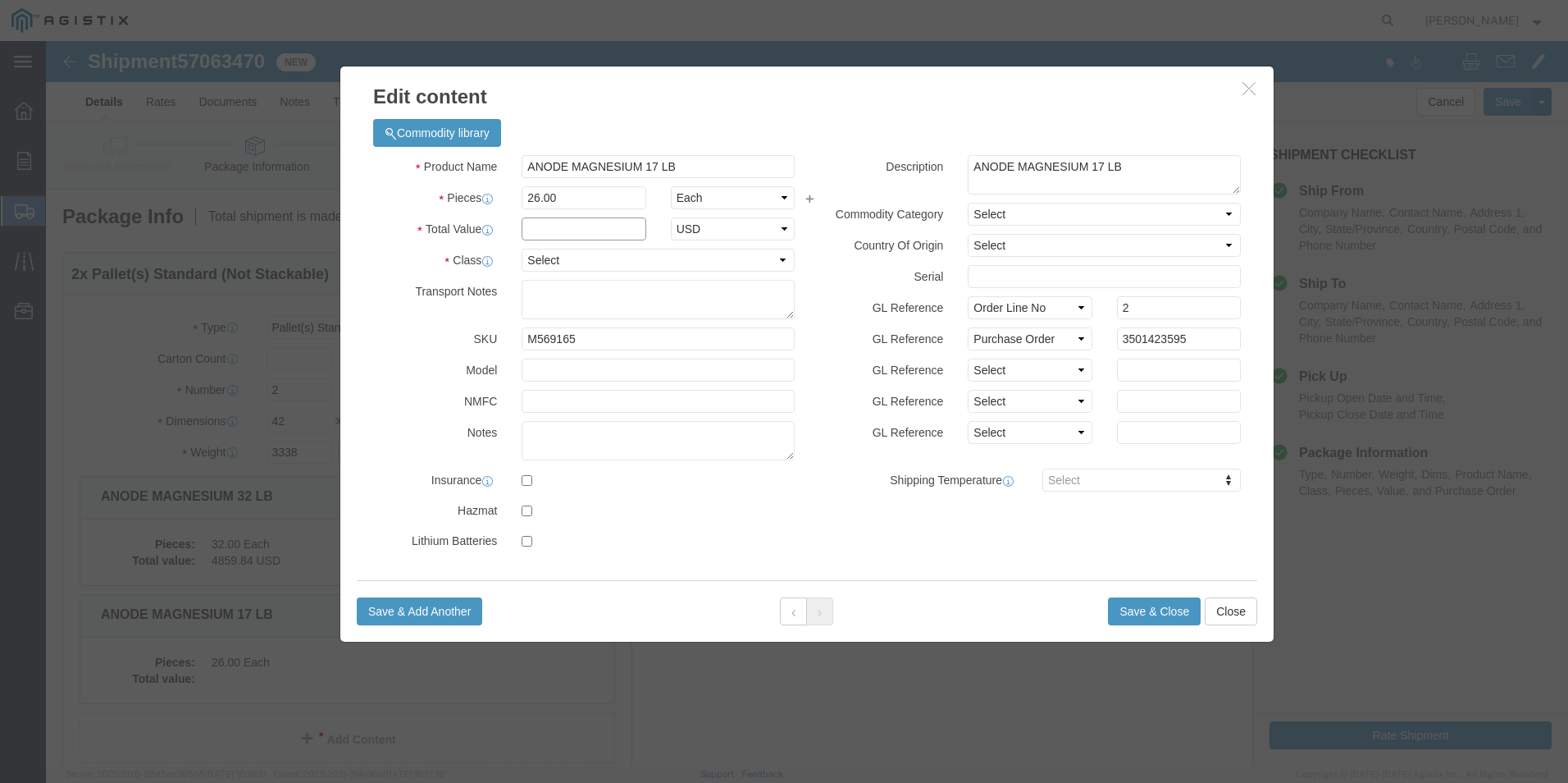
click input "text"
type input "2212.34"
click select "Select 50 55 60 65 70 85 92.5 100 125 175 250 300 400"
select select "60"
click select "Select 50 55 60 65 70 85 92.5 100 125 175 250 300 400"
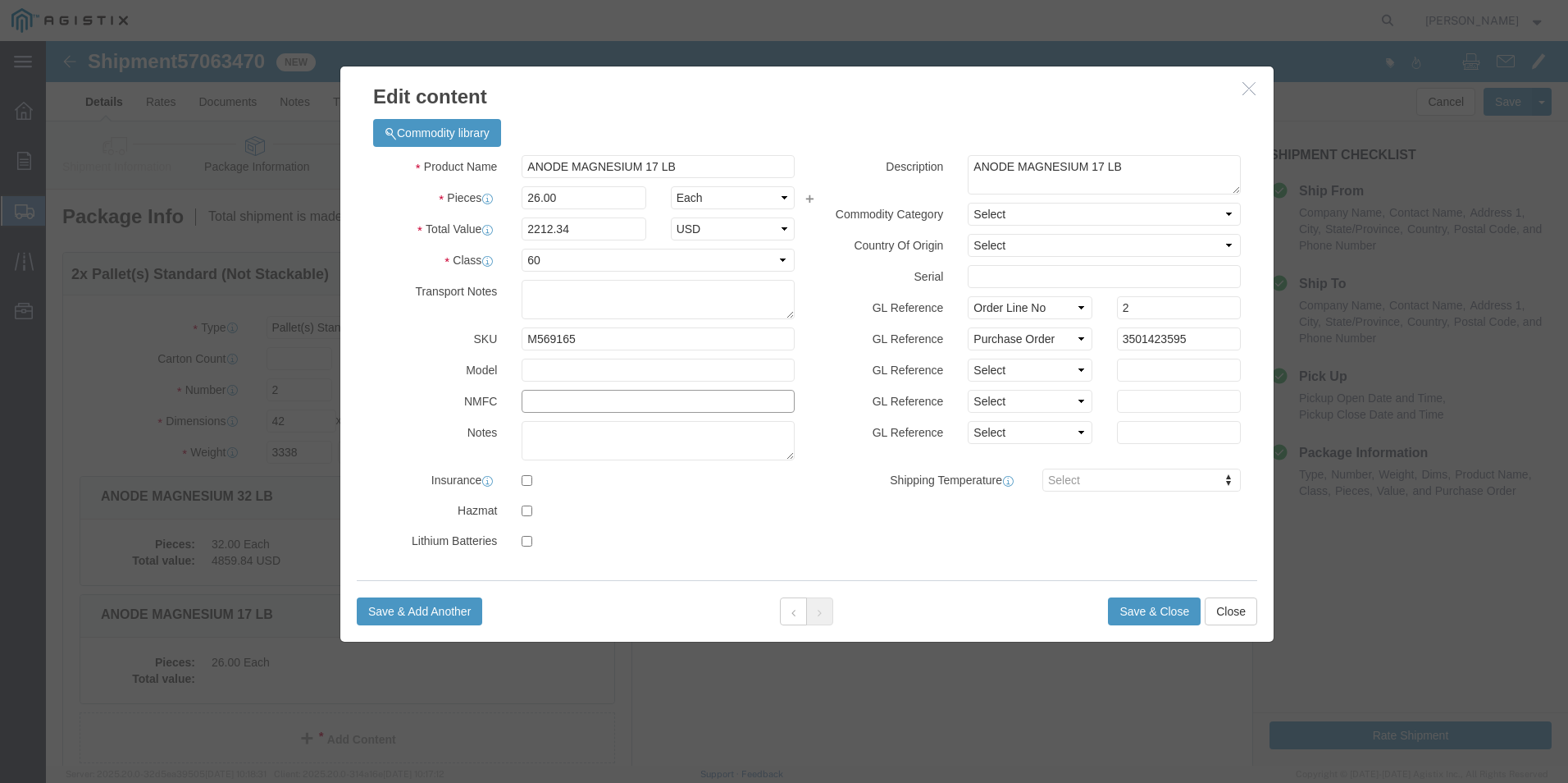
click input "text"
type input "133640"
click button "Save & Close"
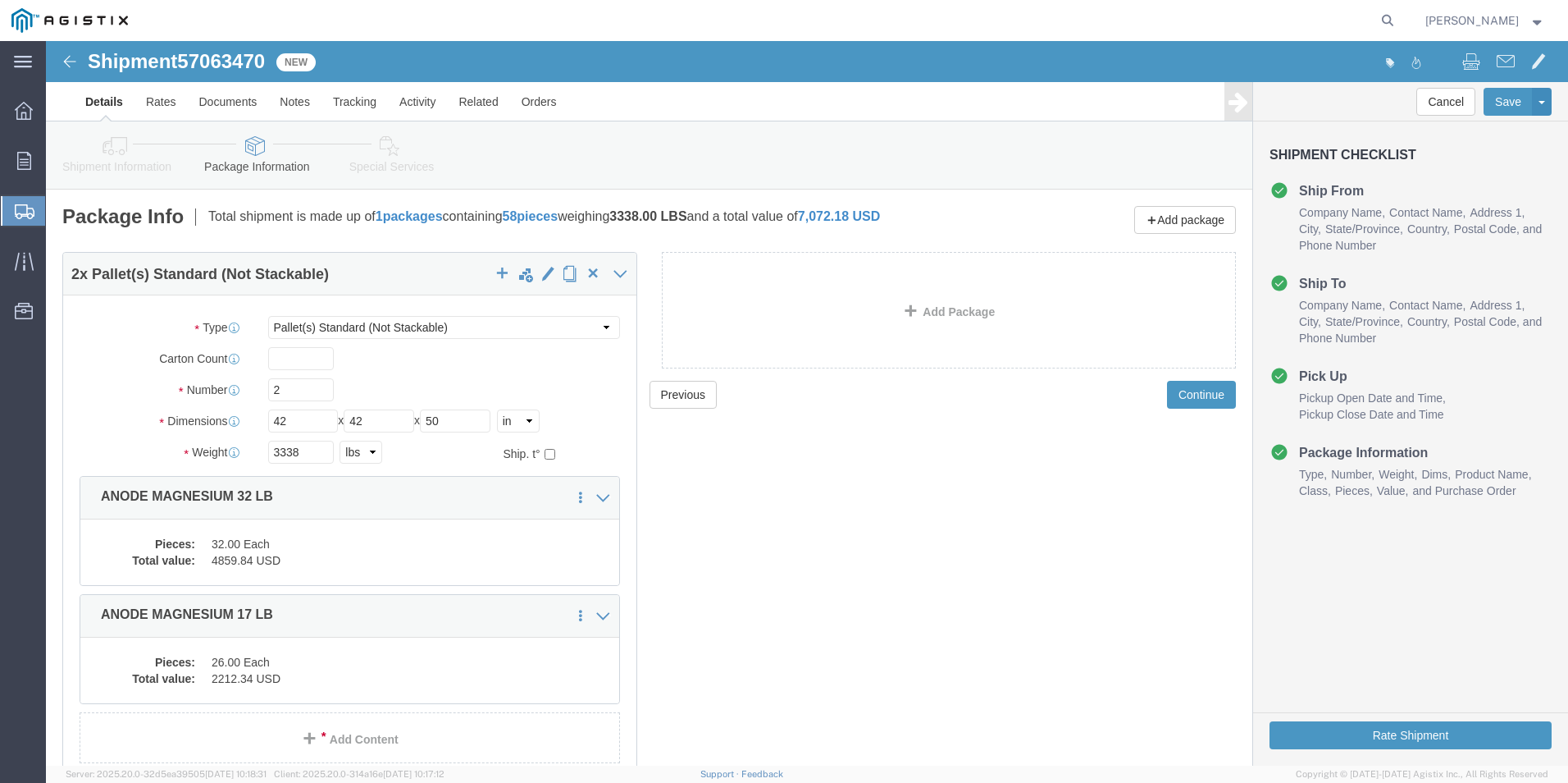
click div "Previous Continue"
click button "Rate Shipment"
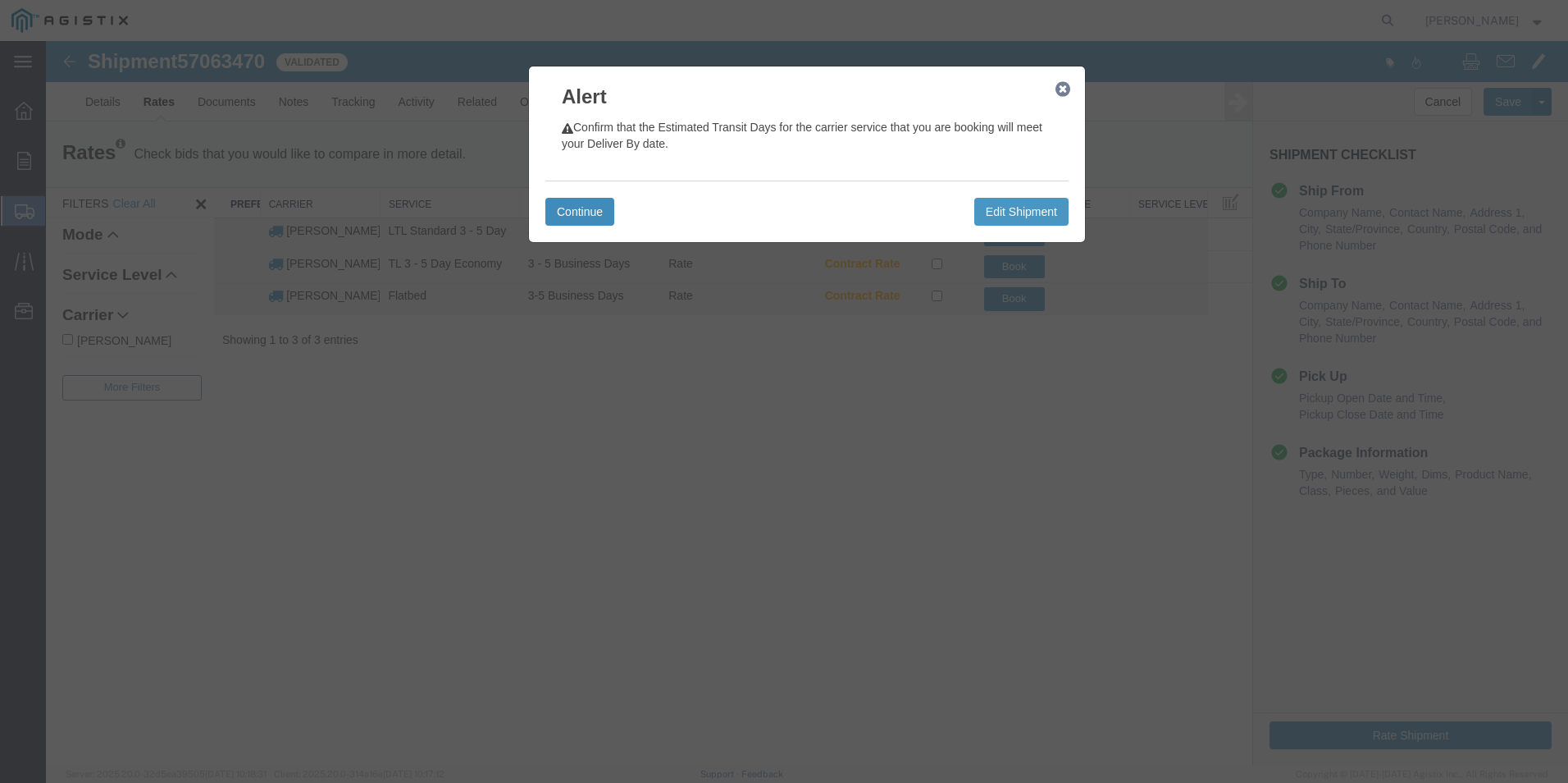
click at [584, 219] on button "Continue" at bounding box center [579, 211] width 68 height 28
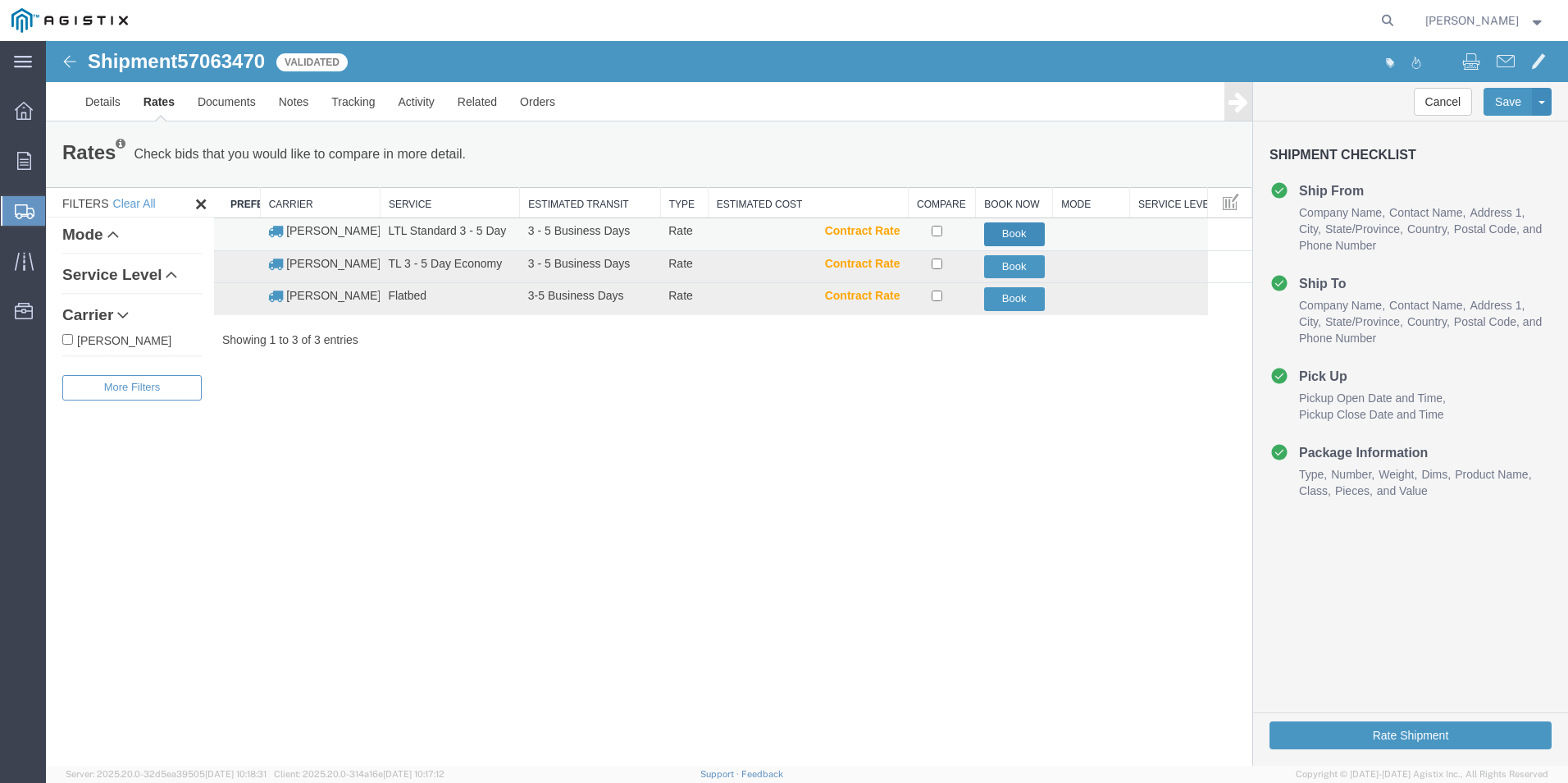
click at [1016, 229] on button "Book" at bounding box center [1014, 234] width 60 height 24
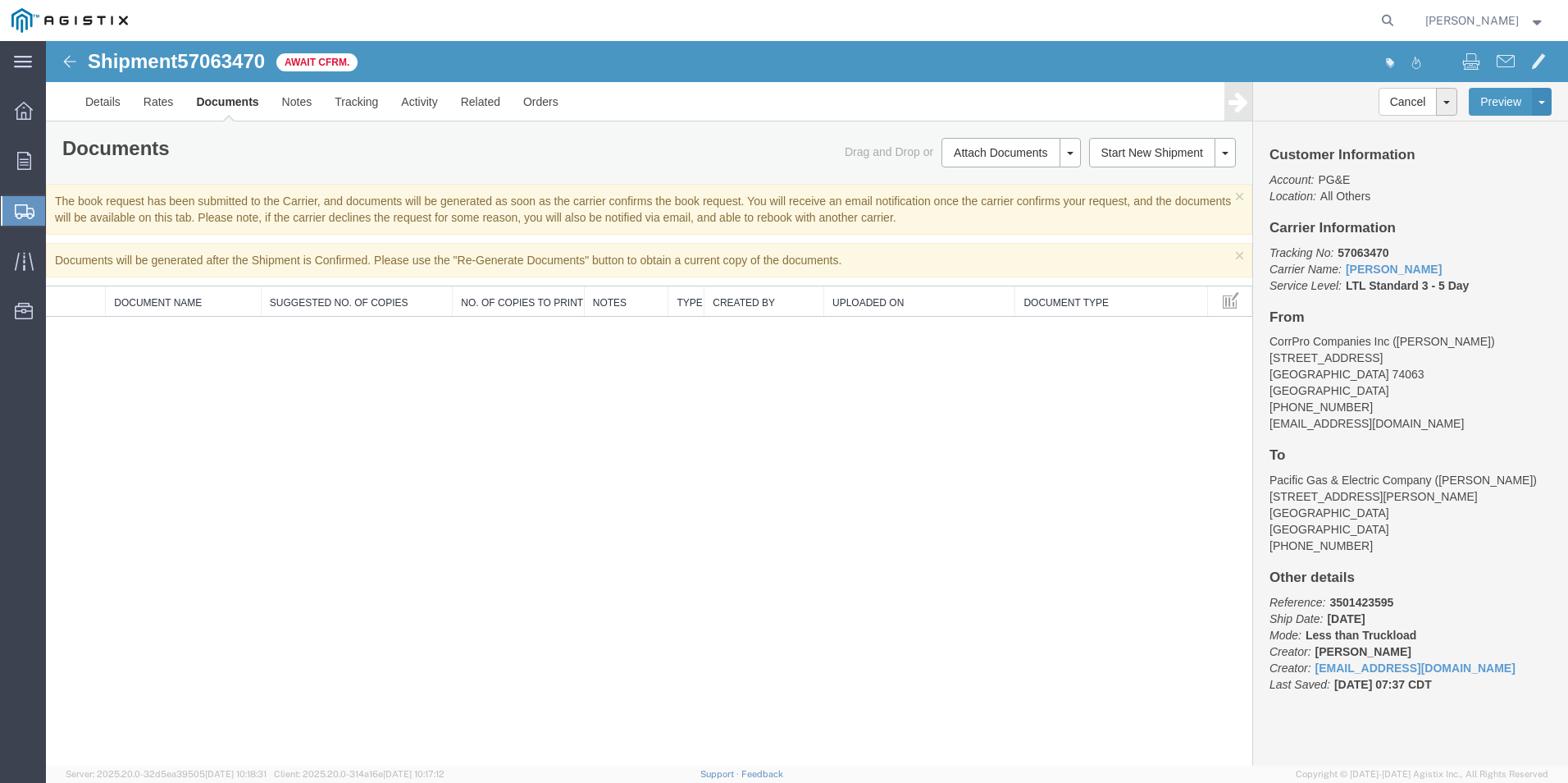
click at [696, 447] on div "Shipment 57063470 0 of 0 Await Cfrm. Details Rates Documents Notes Tracking Act…" at bounding box center [806, 403] width 1521 height 724
